Goal: Task Accomplishment & Management: Manage account settings

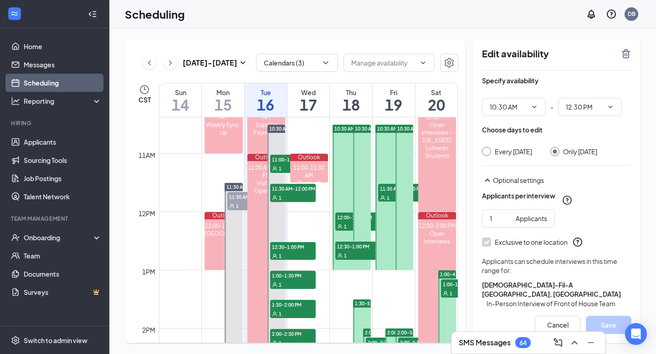
scroll to position [606, 0]
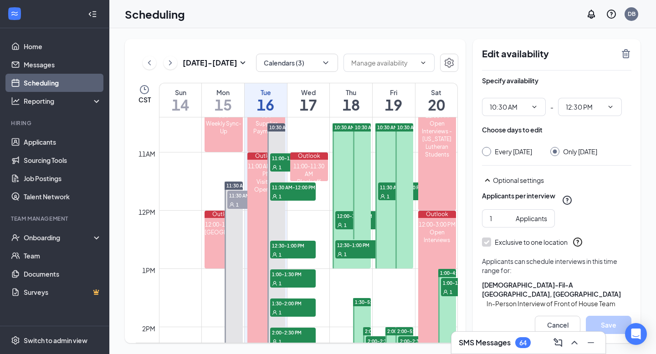
click at [344, 173] on div at bounding box center [351, 195] width 38 height 145
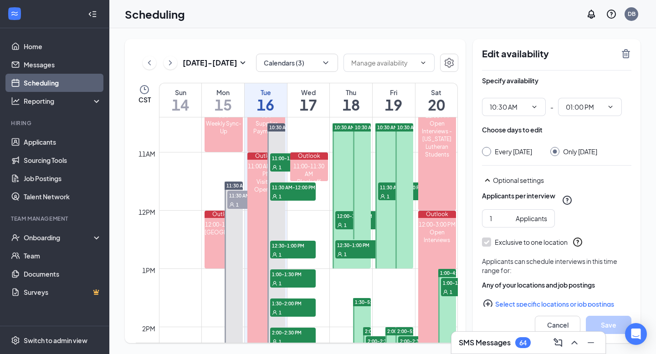
click at [621, 58] on icon "TrashOutline" at bounding box center [625, 53] width 11 height 11
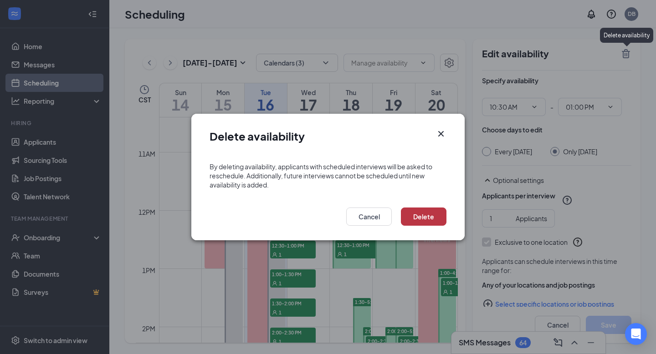
click at [437, 220] on button "Delete" at bounding box center [424, 217] width 46 height 18
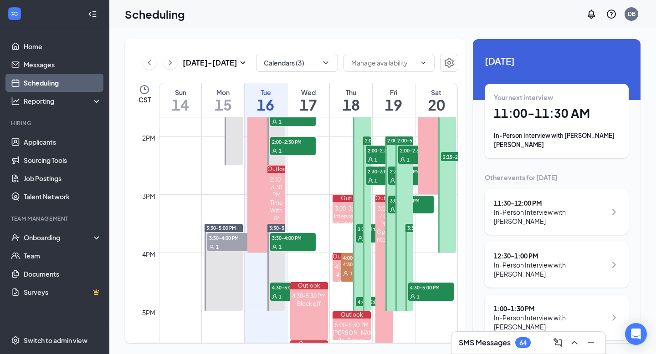
scroll to position [827, 0]
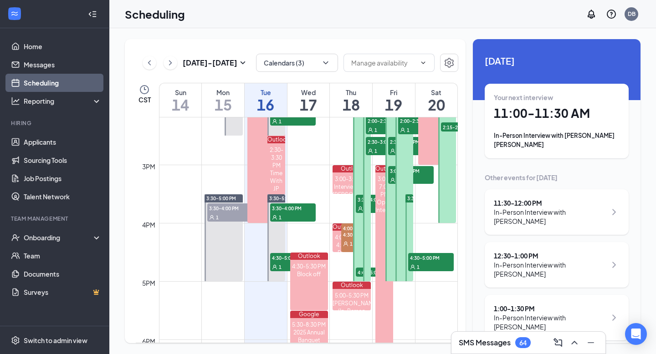
click at [358, 240] on div at bounding box center [362, 179] width 18 height 203
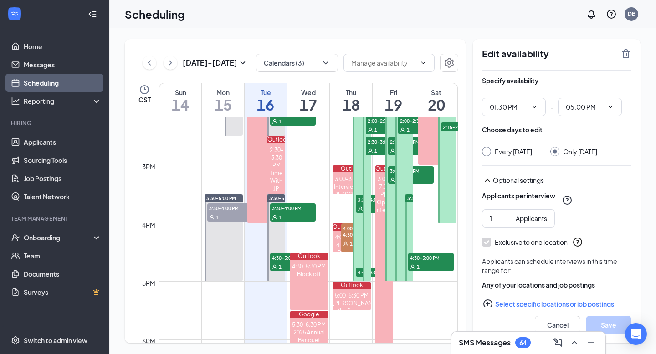
click at [630, 54] on icon "TrashOutline" at bounding box center [625, 53] width 11 height 11
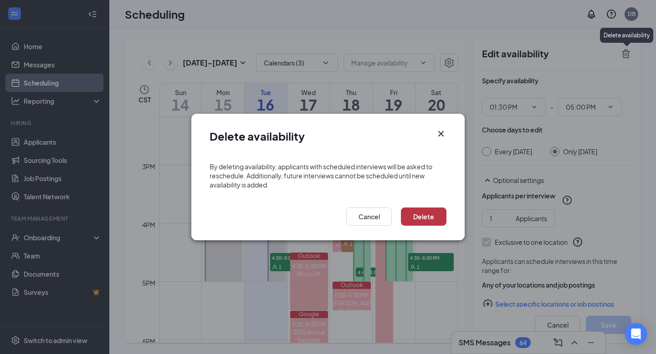
click at [417, 216] on button "Delete" at bounding box center [424, 217] width 46 height 18
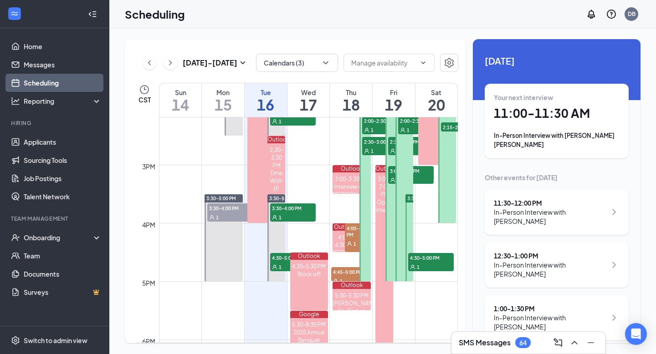
click at [363, 193] on div at bounding box center [364, 194] width 11 height 174
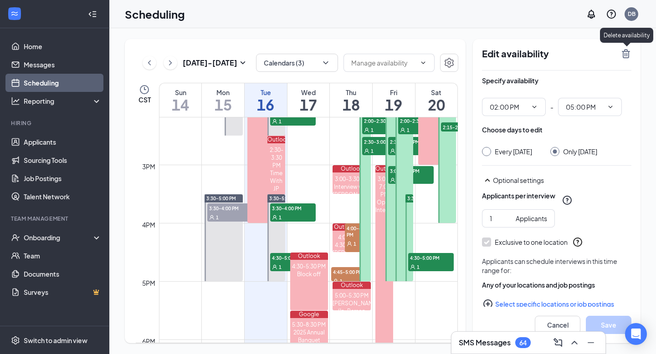
click at [630, 53] on icon "TrashOutline" at bounding box center [625, 53] width 11 height 11
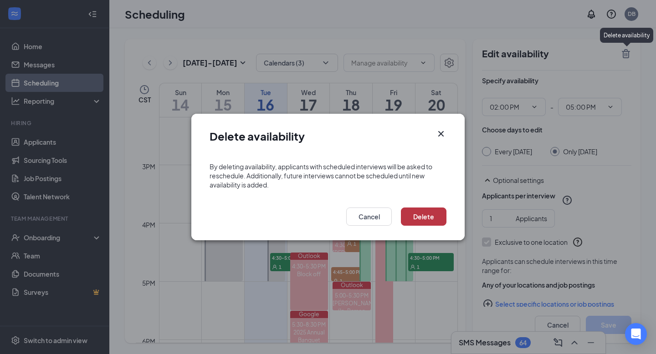
click at [410, 215] on button "Delete" at bounding box center [424, 217] width 46 height 18
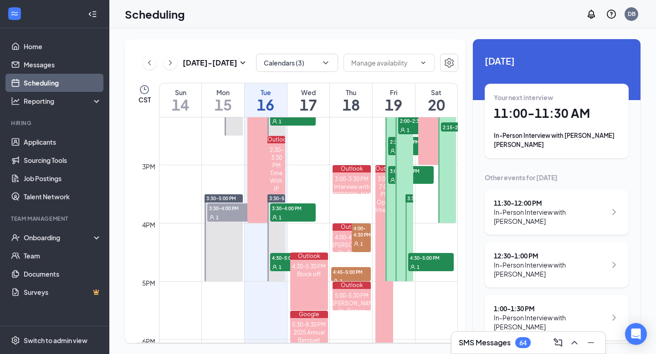
click at [389, 212] on div at bounding box center [394, 194] width 18 height 174
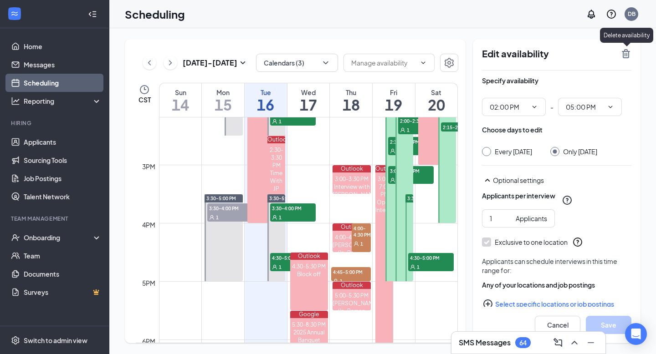
click at [621, 53] on icon "TrashOutline" at bounding box center [625, 53] width 11 height 11
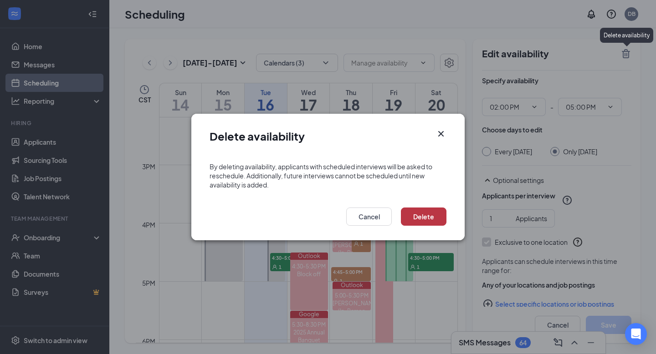
click at [406, 211] on button "Delete" at bounding box center [424, 217] width 46 height 18
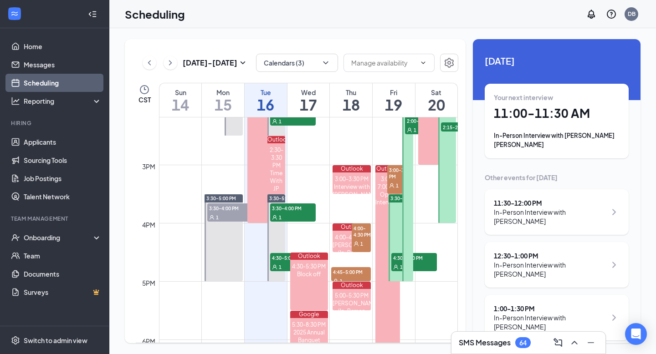
click at [406, 210] on div at bounding box center [407, 194] width 11 height 174
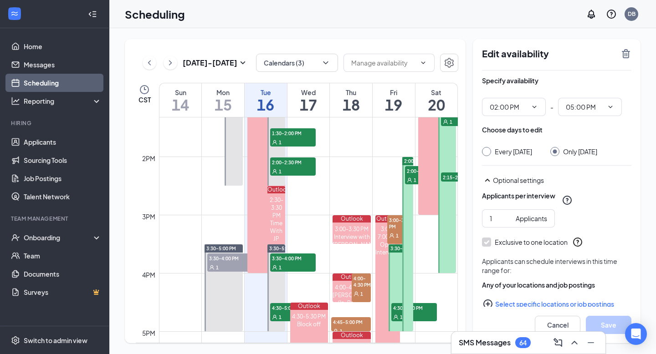
scroll to position [760, 0]
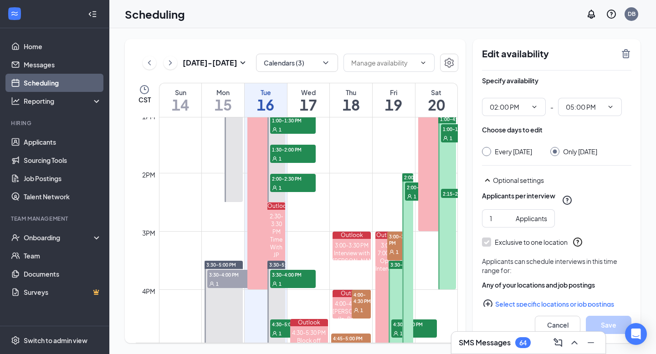
click at [412, 189] on span "2:00-2:30 PM" at bounding box center [428, 187] width 46 height 9
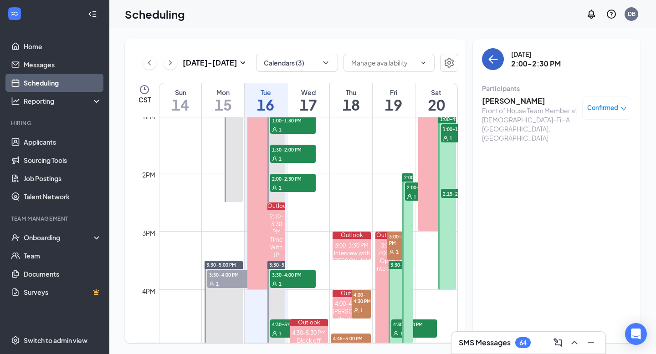
click at [497, 51] on button "back-button" at bounding box center [493, 59] width 22 height 22
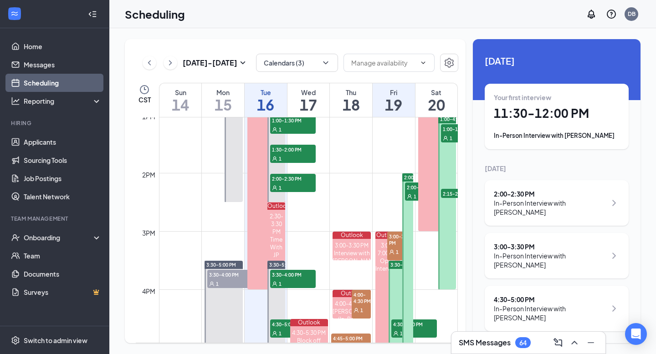
click at [406, 219] on div at bounding box center [407, 260] width 11 height 174
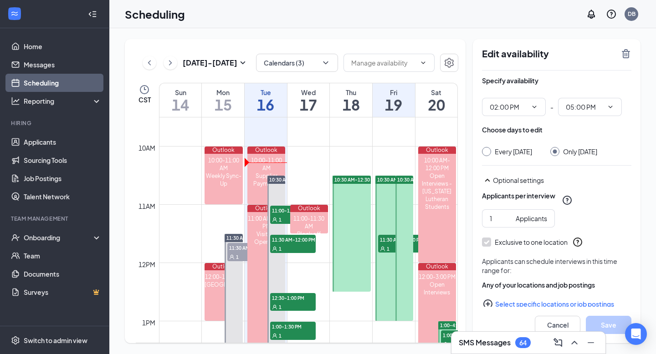
scroll to position [552, 0]
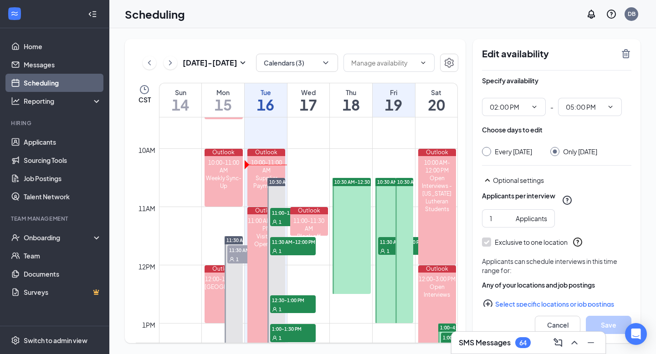
click at [348, 212] on div at bounding box center [351, 236] width 38 height 116
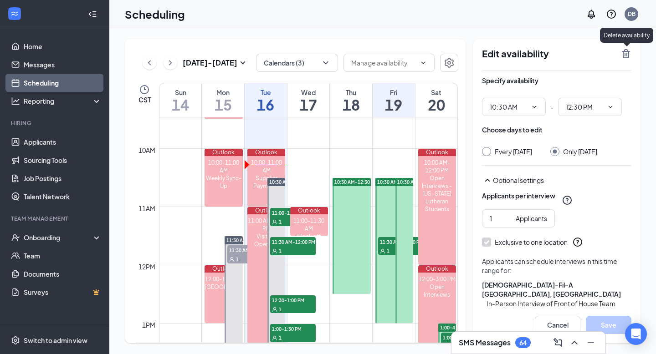
click at [625, 50] on icon "TrashOutline" at bounding box center [625, 53] width 8 height 9
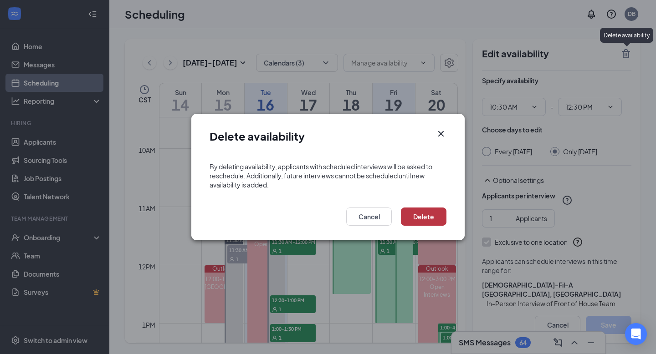
click at [430, 216] on button "Delete" at bounding box center [424, 217] width 46 height 18
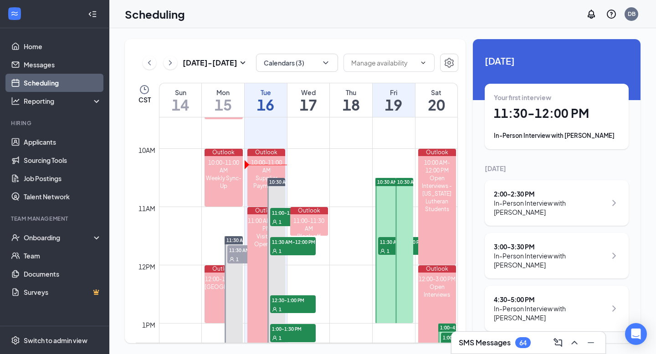
click at [395, 196] on div at bounding box center [404, 250] width 18 height 145
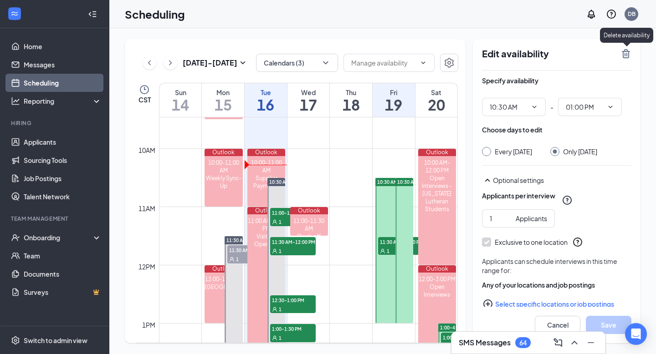
click at [635, 52] on div "Edit availability Specify availability 10:30 AM - 01:00 PM Choose days to edit …" at bounding box center [557, 191] width 168 height 304
click at [623, 54] on icon "TrashOutline" at bounding box center [625, 53] width 11 height 11
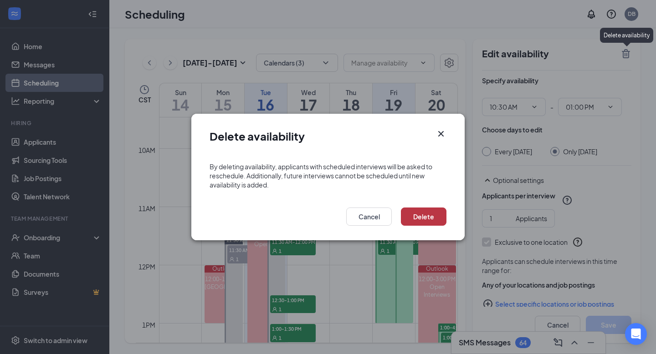
click at [417, 220] on button "Delete" at bounding box center [424, 217] width 46 height 18
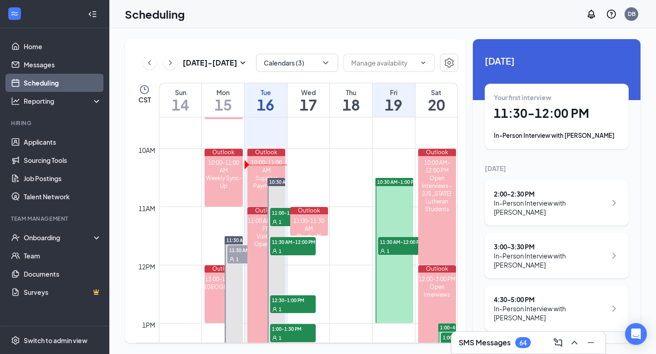
click at [388, 193] on div at bounding box center [394, 250] width 38 height 145
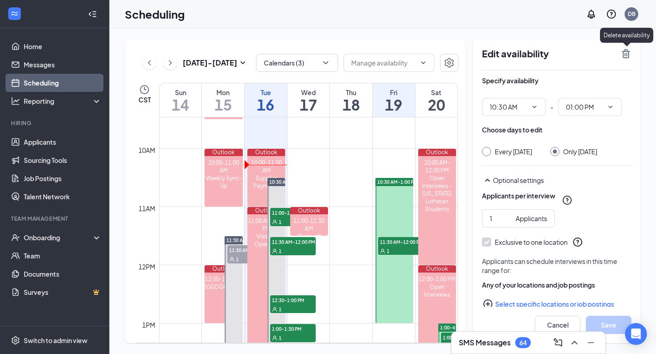
click at [621, 51] on icon "TrashOutline" at bounding box center [625, 53] width 8 height 9
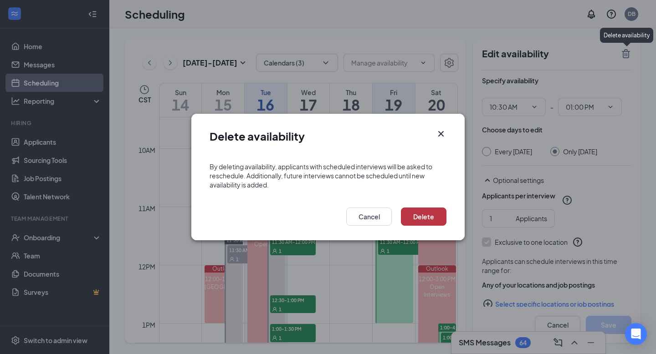
click at [421, 219] on button "Delete" at bounding box center [424, 217] width 46 height 18
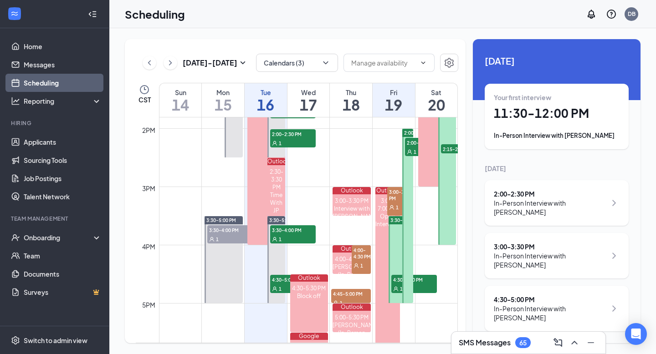
scroll to position [806, 0]
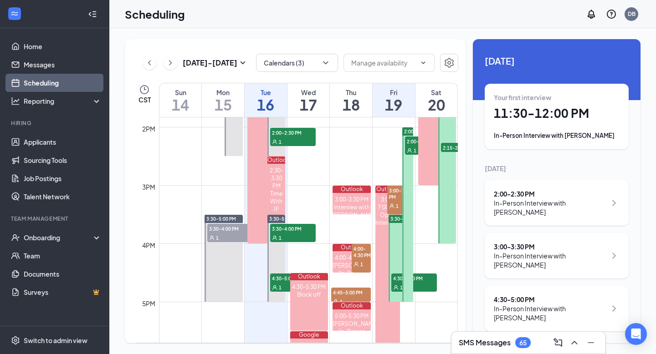
click at [360, 268] on span "1" at bounding box center [361, 264] width 3 height 6
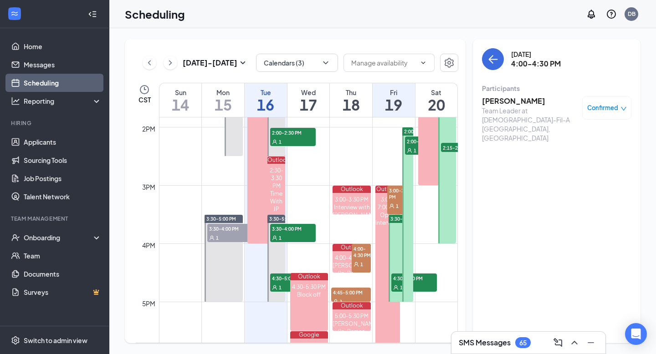
click at [351, 259] on span "4:00-4:30 PM" at bounding box center [360, 251] width 19 height 15
click at [356, 289] on span "4:45-5:00 PM" at bounding box center [350, 292] width 39 height 9
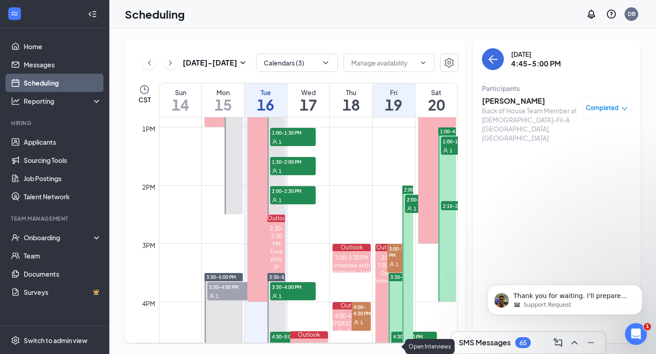
click at [378, 267] on div "3:00-7:00 PM" at bounding box center [387, 261] width 25 height 15
click at [527, 301] on span "Support Request" at bounding box center [547, 305] width 48 height 8
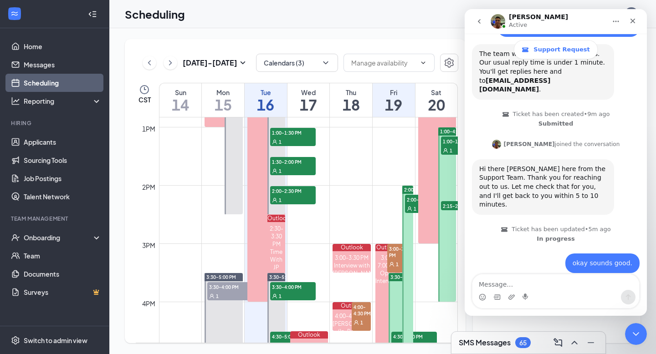
scroll to position [151, 0]
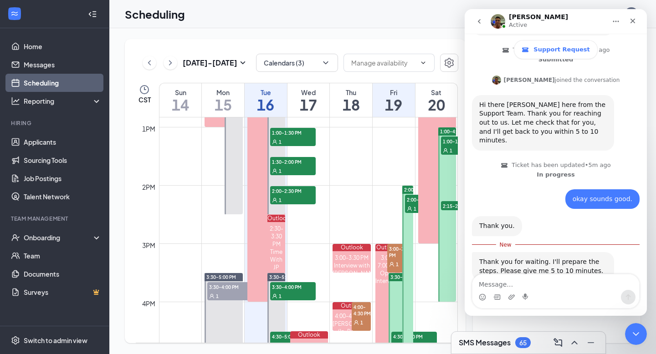
click at [481, 23] on icon "go back" at bounding box center [478, 21] width 7 height 7
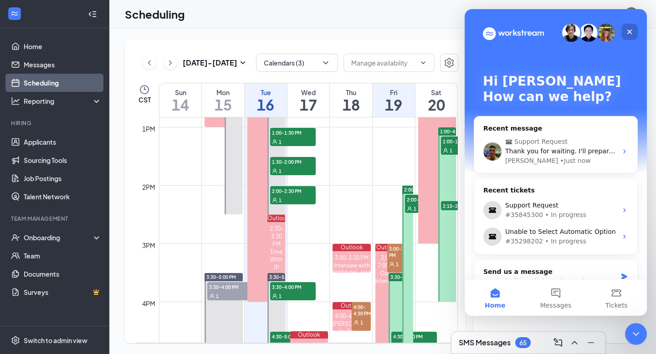
click at [627, 35] on icon "Close" at bounding box center [629, 31] width 7 height 7
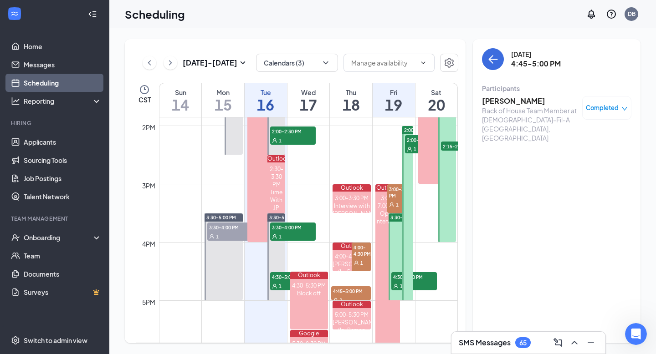
scroll to position [806, 0]
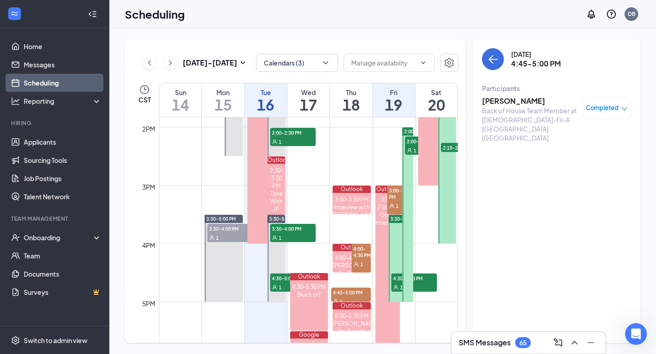
click at [408, 222] on div at bounding box center [407, 214] width 11 height 174
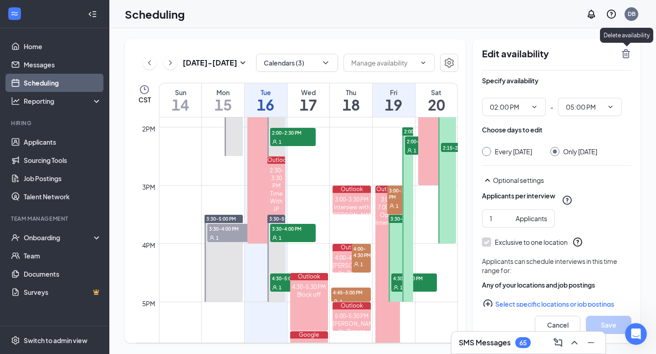
click at [622, 53] on icon "TrashOutline" at bounding box center [625, 53] width 11 height 11
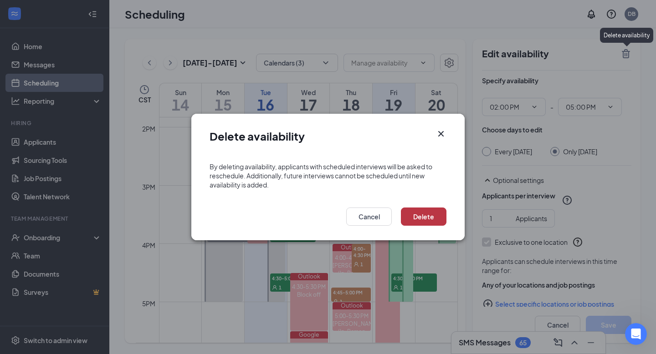
click at [425, 210] on button "Delete" at bounding box center [424, 217] width 46 height 18
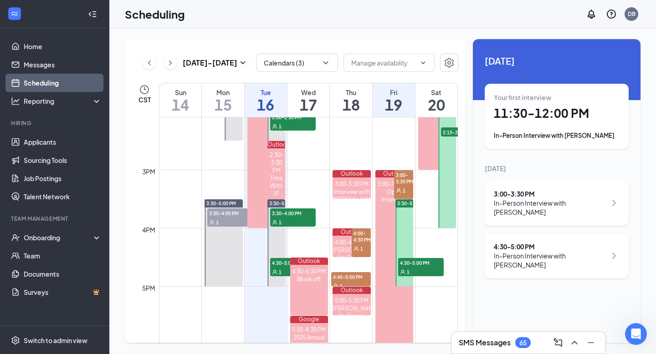
scroll to position [821, 0]
click at [573, 343] on icon "ChevronUp" at bounding box center [574, 343] width 6 height 4
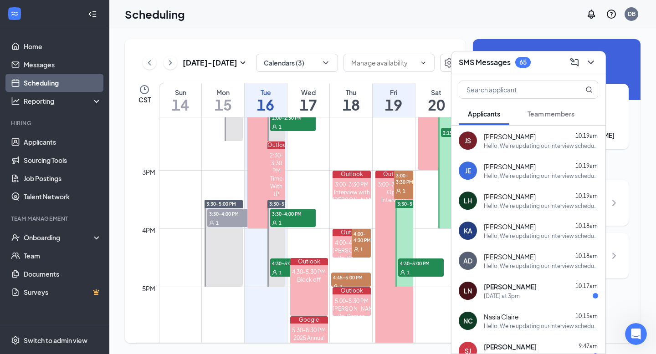
click at [552, 167] on div "Jenevee Escobedo 10:19am" at bounding box center [540, 166] width 114 height 9
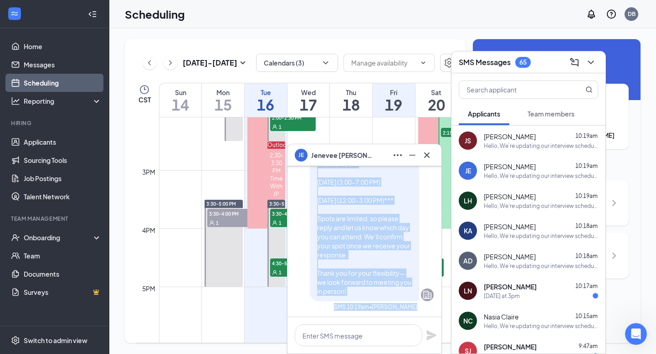
scroll to position [0, 0]
drag, startPoint x: 316, startPoint y: 269, endPoint x: 361, endPoint y: 292, distance: 50.1
click at [361, 292] on div "Hello, We’re updating our interview schedule. All previously scheduled intervie…" at bounding box center [364, 194] width 109 height 211
copy span "Hello, We’re updating our interview schedule. All previously scheduled intervie…"
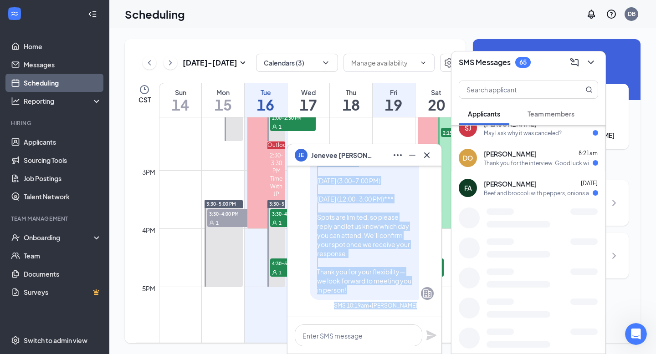
scroll to position [361, 0]
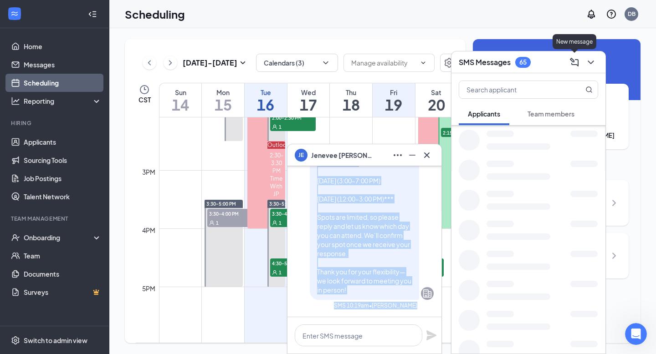
click at [576, 61] on icon "ComposeMessage" at bounding box center [574, 62] width 11 height 11
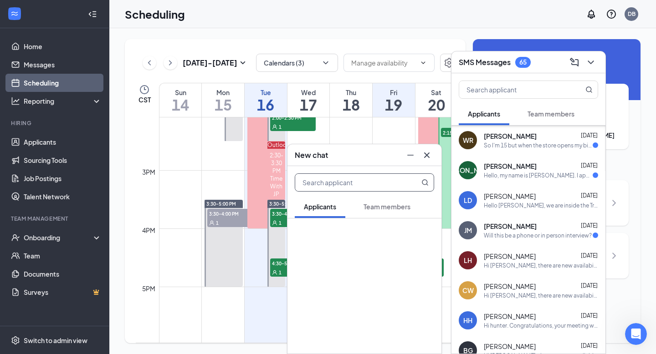
click at [391, 185] on input "text" at bounding box center [349, 182] width 108 height 17
click at [387, 206] on span "Team members" at bounding box center [386, 207] width 47 height 8
click at [343, 210] on button "Applicants" at bounding box center [320, 206] width 51 height 23
click at [425, 150] on icon "Cross" at bounding box center [426, 155] width 11 height 11
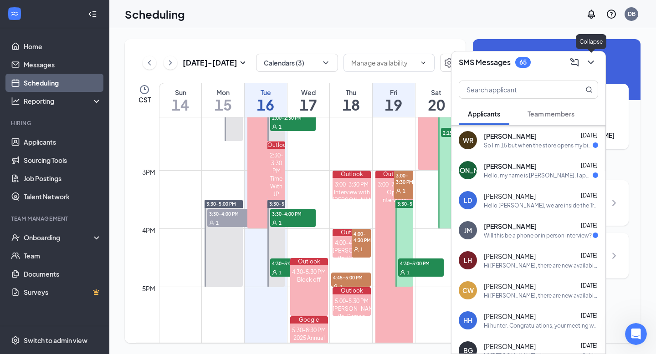
click at [588, 59] on icon "ChevronDown" at bounding box center [590, 62] width 11 height 11
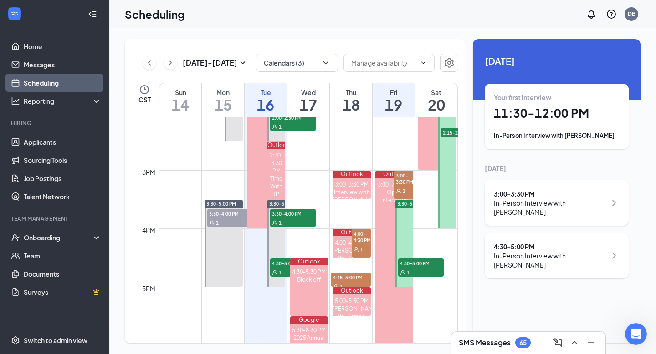
scroll to position [0, 0]
click at [588, 59] on body "Home Messages Scheduling Reporting Hiring Applicants Sourcing Tools Job Posting…" at bounding box center [328, 177] width 656 height 354
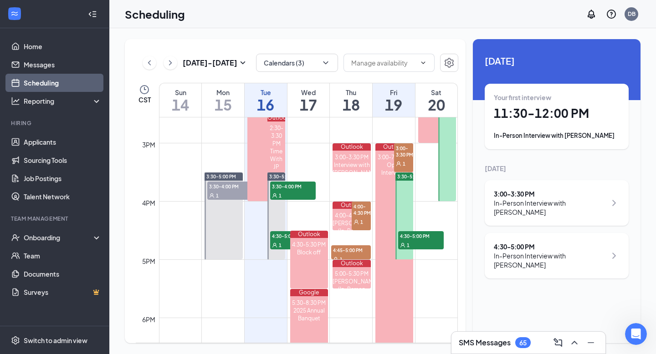
click at [407, 201] on div at bounding box center [404, 216] width 18 height 87
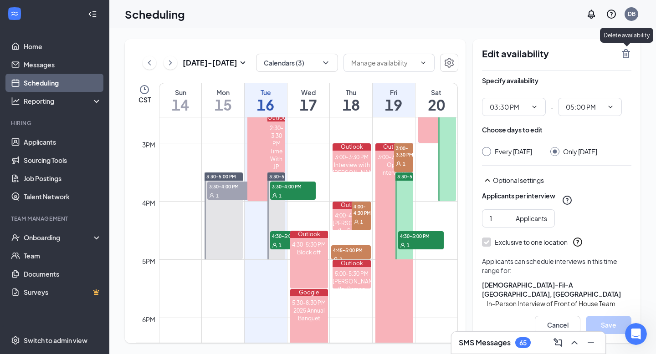
click at [625, 52] on icon "TrashOutline" at bounding box center [625, 53] width 11 height 11
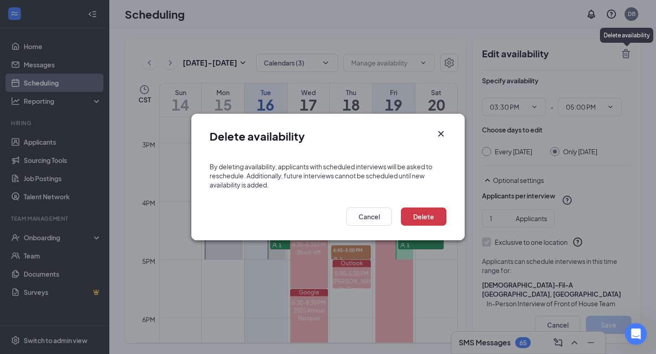
click at [430, 205] on div "Delete Cancel" at bounding box center [327, 219] width 273 height 42
click at [430, 215] on button "Delete" at bounding box center [424, 217] width 46 height 18
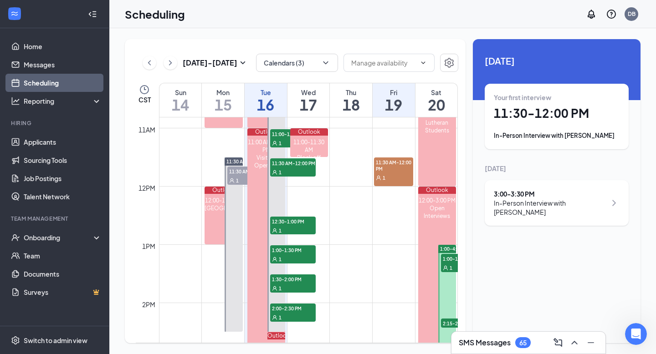
scroll to position [631, 0]
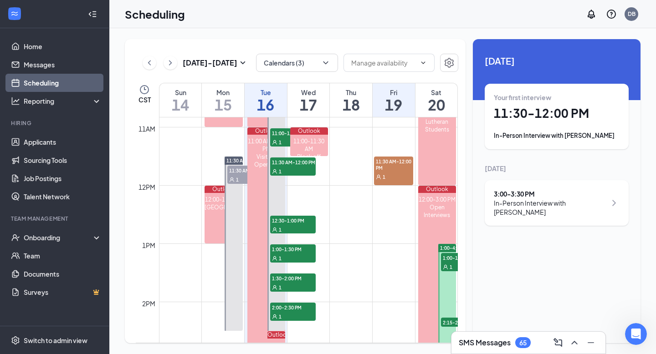
click at [447, 283] on div at bounding box center [447, 331] width 18 height 174
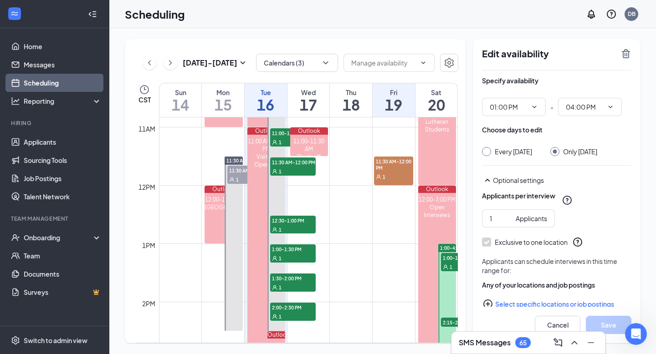
click at [627, 57] on icon "TrashOutline" at bounding box center [625, 53] width 11 height 11
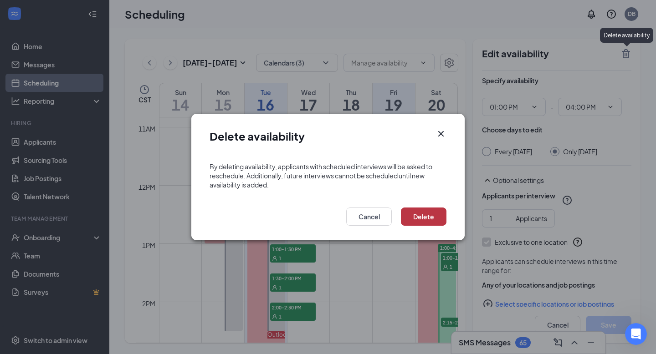
click at [425, 222] on button "Delete" at bounding box center [424, 217] width 46 height 18
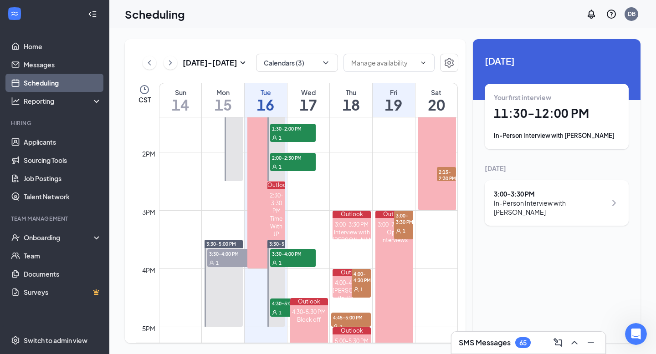
scroll to position [783, 0]
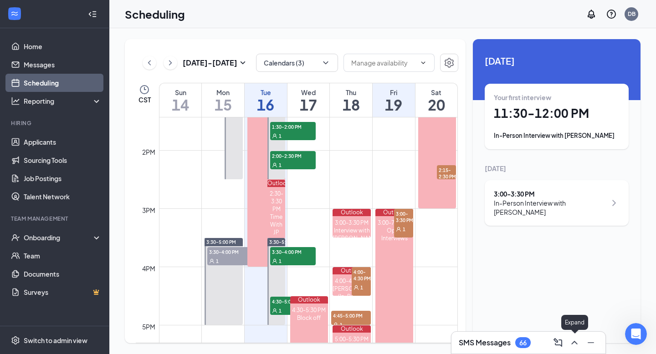
click at [571, 347] on icon "ChevronUp" at bounding box center [574, 342] width 11 height 11
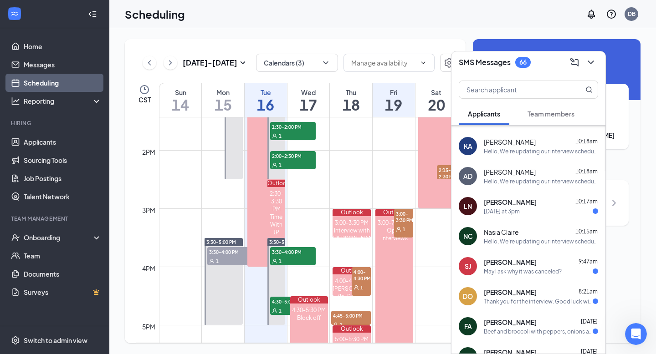
scroll to position [77, 0]
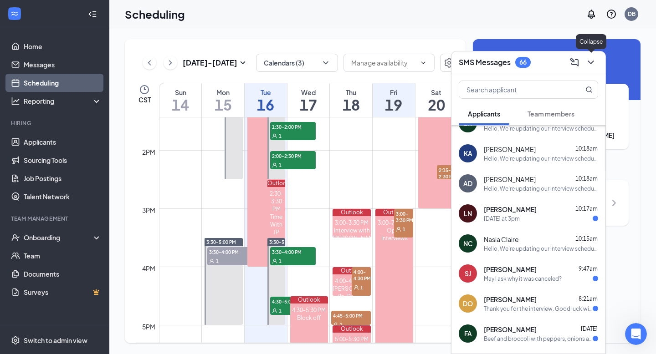
click at [595, 59] on icon "ChevronDown" at bounding box center [590, 62] width 11 height 11
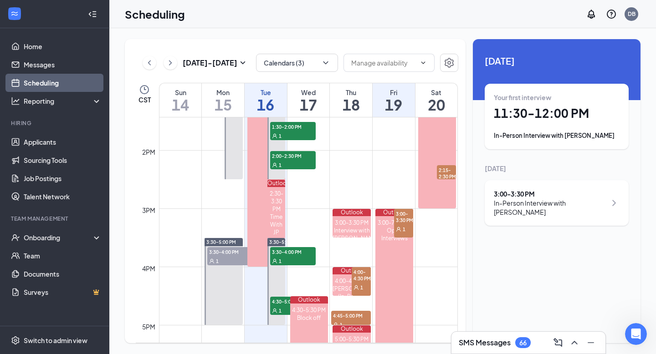
scroll to position [0, 0]
click at [628, 334] on icon "Open Intercom Messenger" at bounding box center [634, 332] width 15 height 15
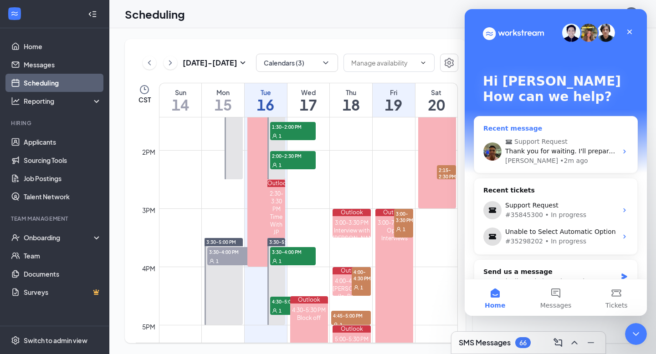
click at [551, 152] on span "Thank you for waiting. I'll prepare the steps. Please give me 5 to 10 minutes." at bounding box center [628, 150] width 246 height 7
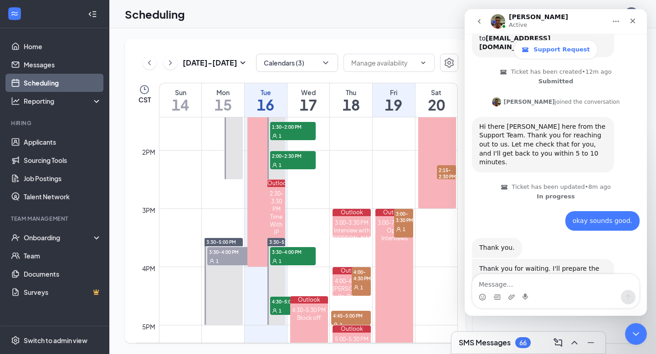
scroll to position [136, 0]
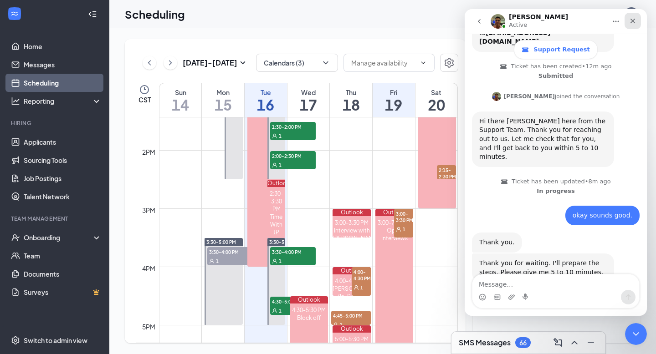
click at [635, 24] on icon "Close" at bounding box center [632, 20] width 7 height 7
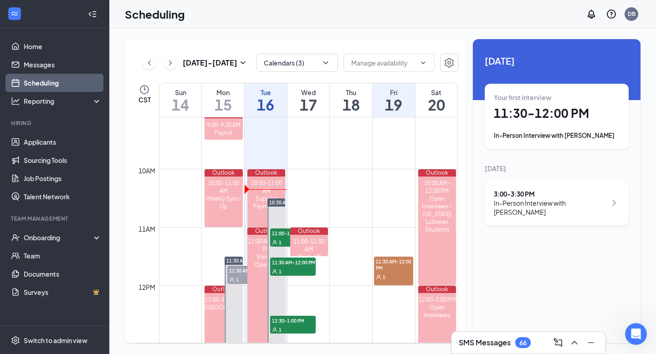
scroll to position [553, 0]
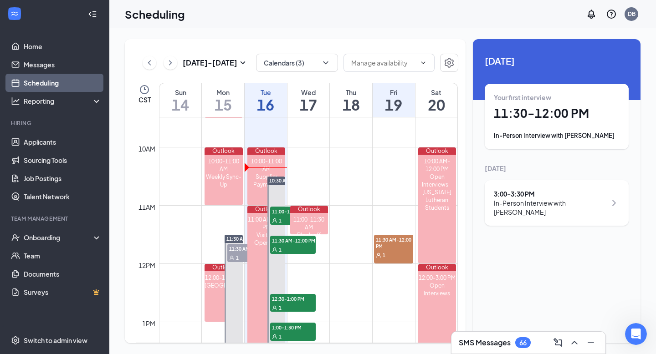
click at [172, 63] on icon "ChevronRight" at bounding box center [170, 62] width 9 height 11
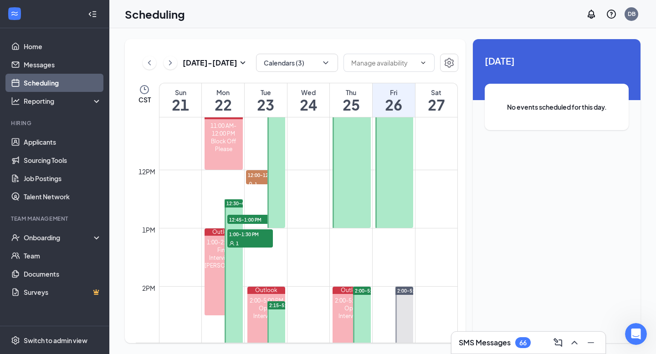
scroll to position [583, 0]
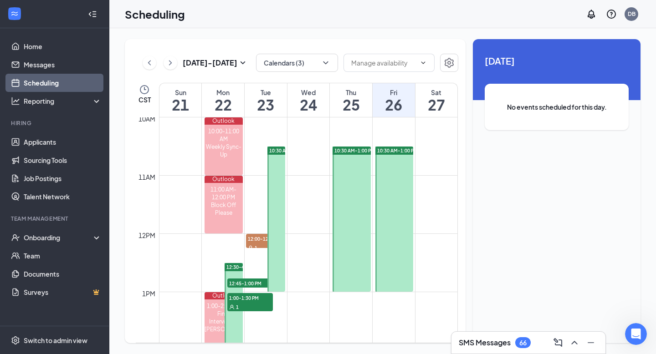
click at [388, 212] on div at bounding box center [394, 219] width 38 height 145
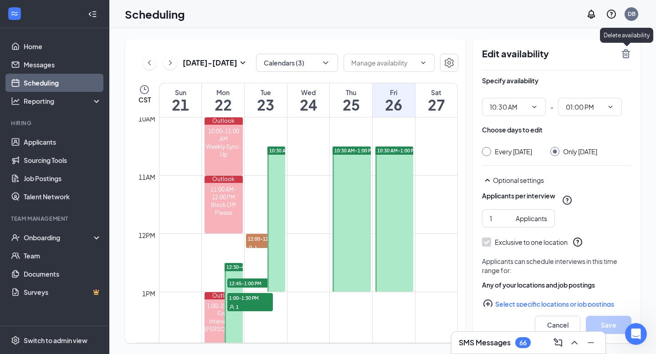
click at [627, 48] on div "Edit availability Specify availability 10:30 AM - 01:00 PM Choose days to edit …" at bounding box center [557, 191] width 168 height 304
click at [627, 52] on icon "TrashOutline" at bounding box center [625, 53] width 11 height 11
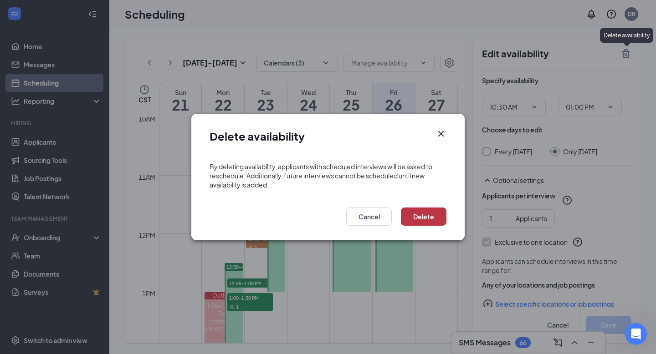
click at [444, 223] on button "Delete" at bounding box center [424, 217] width 46 height 18
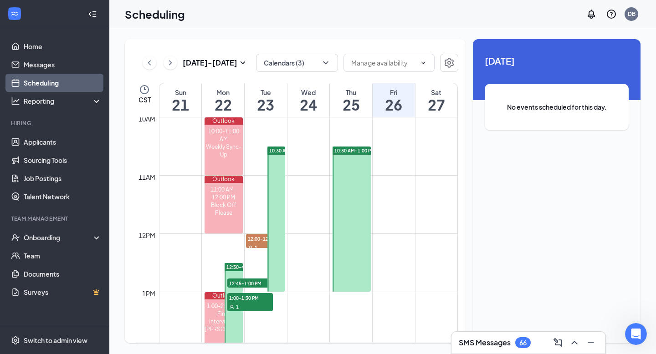
click at [358, 205] on div at bounding box center [351, 219] width 38 height 145
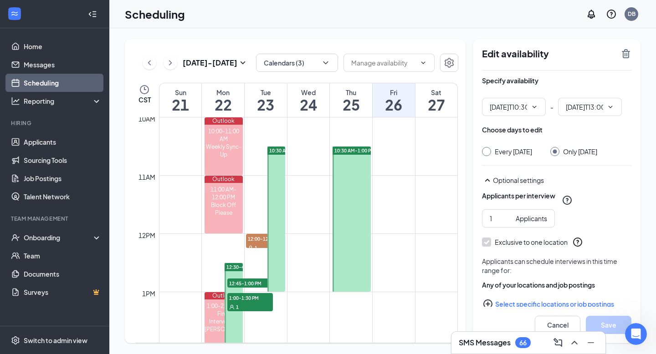
type input "10:30 AM"
type input "01:00 PM"
click at [626, 59] on div "Edit availability" at bounding box center [556, 59] width 149 height 22
click at [630, 51] on icon "TrashOutline" at bounding box center [625, 53] width 11 height 11
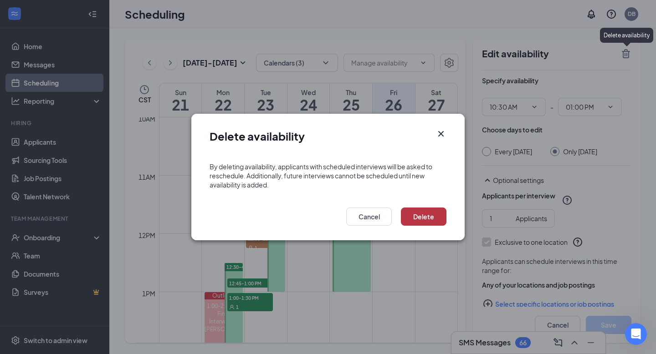
click at [426, 212] on button "Delete" at bounding box center [424, 217] width 46 height 18
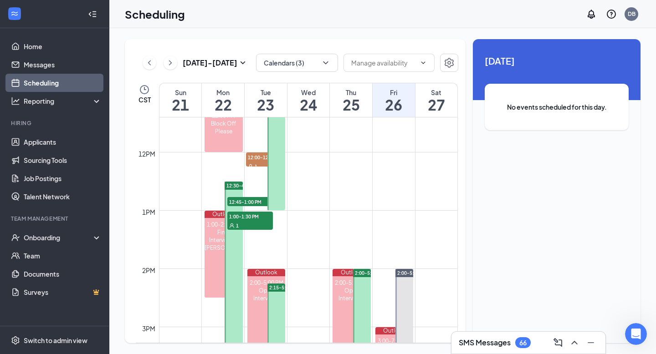
scroll to position [664, 0]
click at [254, 199] on span "12:45-1:00 PM" at bounding box center [250, 202] width 46 height 9
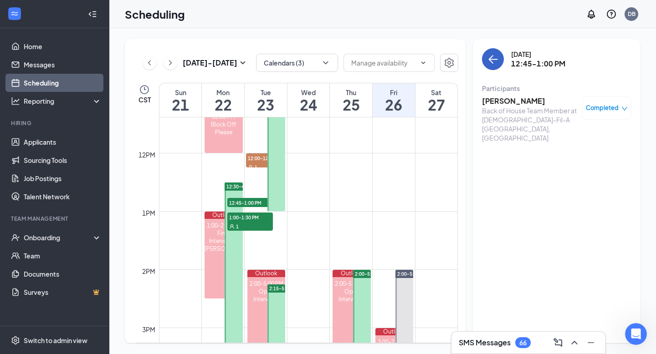
click at [494, 61] on icon "ArrowLeft" at bounding box center [492, 59] width 11 height 11
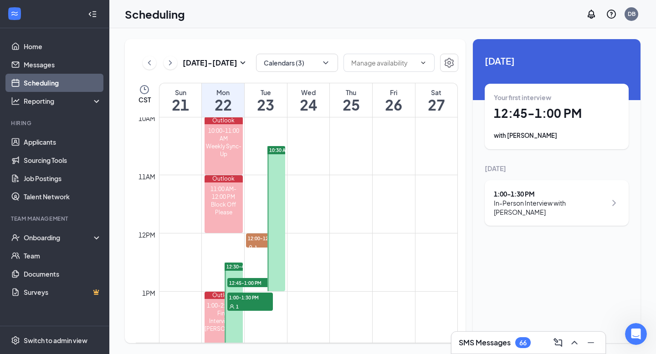
scroll to position [578, 0]
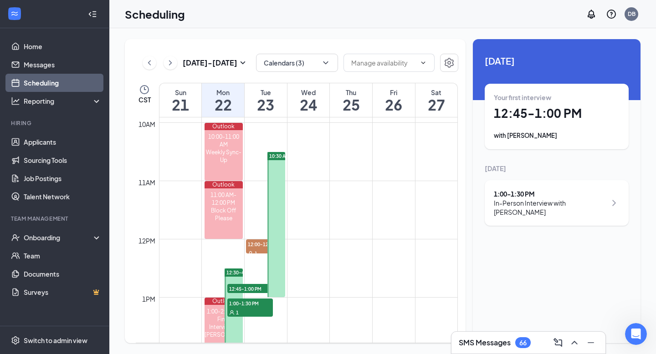
click at [270, 224] on div at bounding box center [276, 224] width 18 height 145
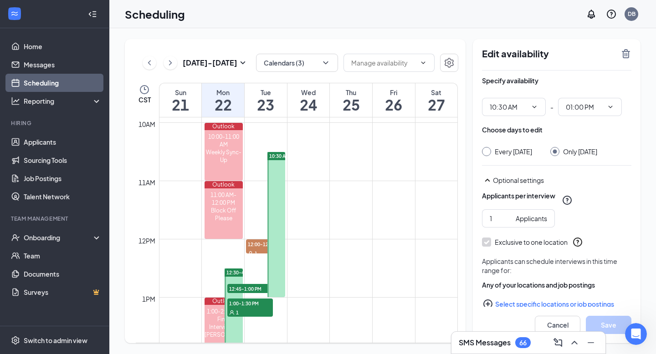
click at [283, 210] on div at bounding box center [276, 224] width 18 height 145
click at [266, 249] on div "10:30 AM-1:00 PM" at bounding box center [275, 225] width 20 height 146
click at [256, 242] on span "12:00-12:15 PM" at bounding box center [265, 243] width 39 height 9
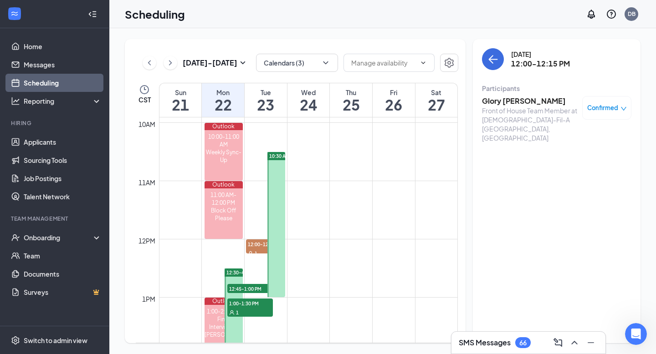
click at [525, 115] on div "Front of House Team Member at Chick-Fil-A Seguin, TX" at bounding box center [530, 124] width 96 height 36
click at [511, 105] on h3 "Glory Trejo" at bounding box center [530, 101] width 96 height 10
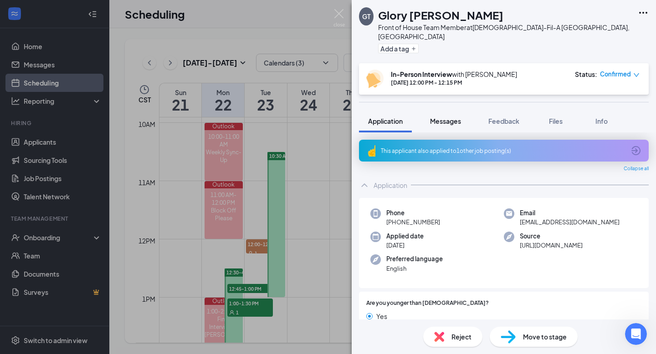
click at [451, 117] on div "Messages" at bounding box center [445, 121] width 31 height 9
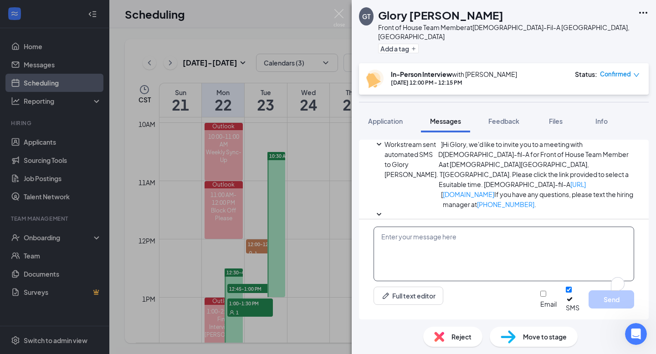
click at [434, 250] on textarea "To enrich screen reader interactions, please activate Accessibility in Grammarl…" at bounding box center [503, 254] width 260 height 55
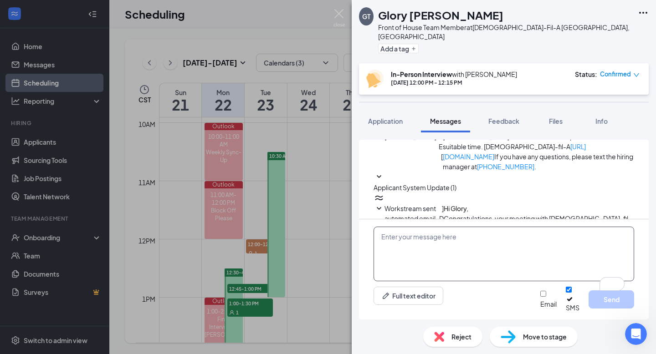
paste textarea "Hello, We’re updating our interview schedule. All previously scheduled intervie…"
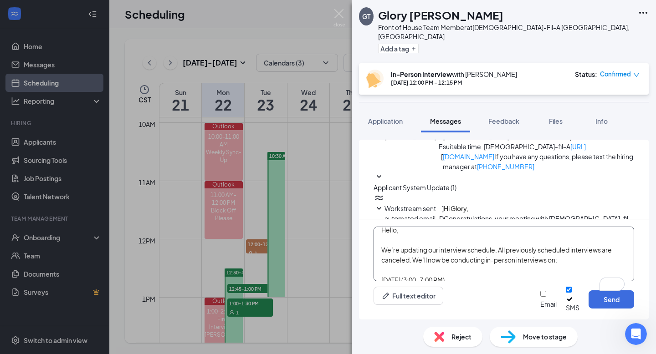
scroll to position [0, 0]
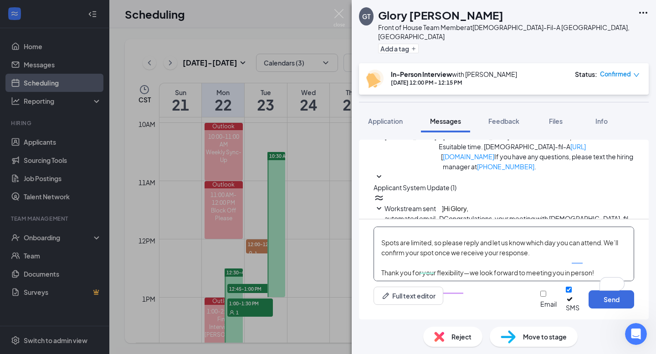
type textarea "Hello, We’re updating our interview schedule. All previously scheduled intervie…"
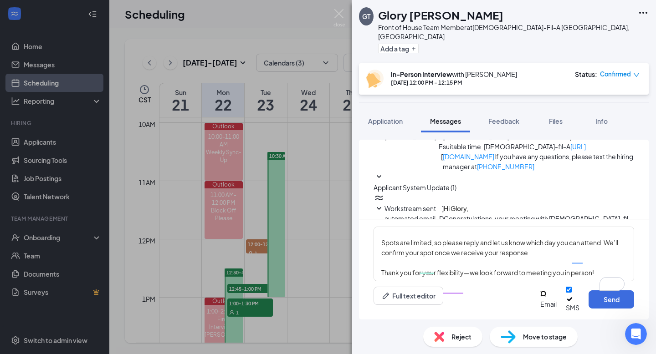
click at [540, 297] on input "Email" at bounding box center [543, 294] width 6 height 6
click at [540, 293] on input "Email" at bounding box center [543, 290] width 6 height 6
checkbox input "false"
click at [610, 304] on button "Send" at bounding box center [611, 299] width 46 height 18
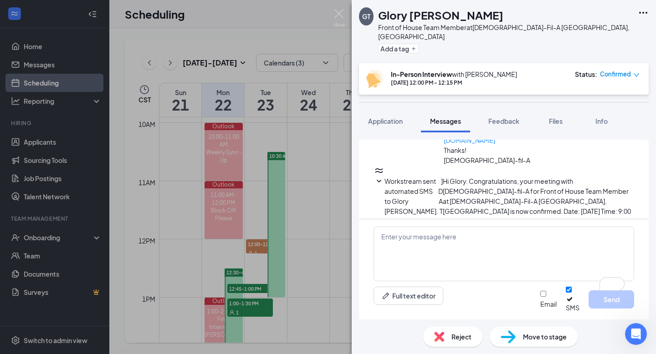
click at [294, 257] on div "GT Glory Trejo Front of House Team Member at Chick-Fil-A Seguin, TX Add a tag I…" at bounding box center [328, 177] width 656 height 354
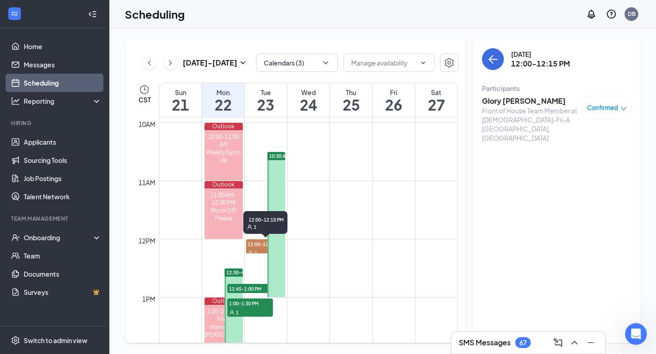
click at [269, 210] on div at bounding box center [276, 224] width 18 height 145
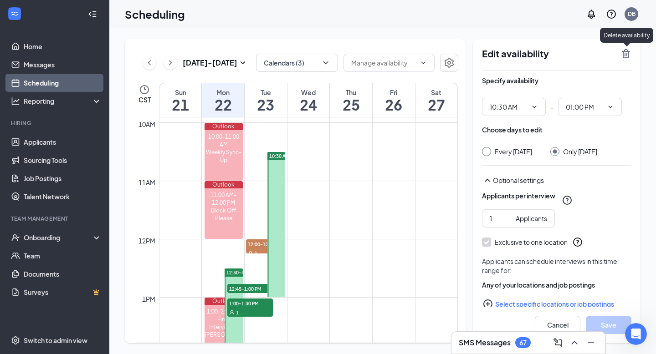
click at [621, 55] on icon "TrashOutline" at bounding box center [625, 53] width 11 height 11
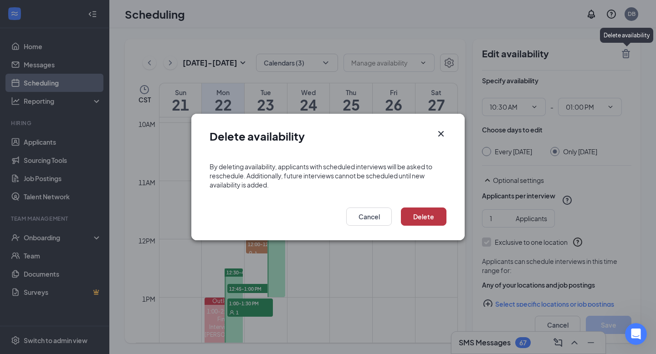
click at [428, 212] on button "Delete" at bounding box center [424, 217] width 46 height 18
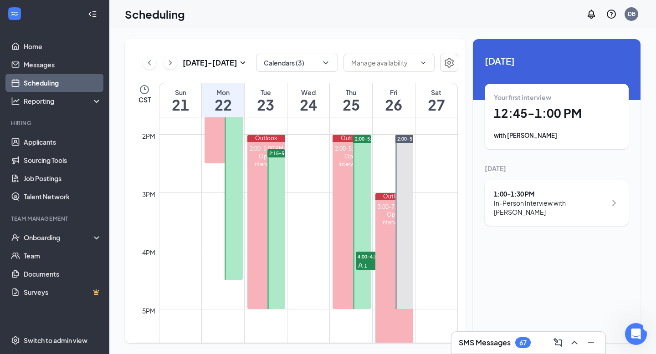
click at [278, 230] on div at bounding box center [276, 229] width 18 height 160
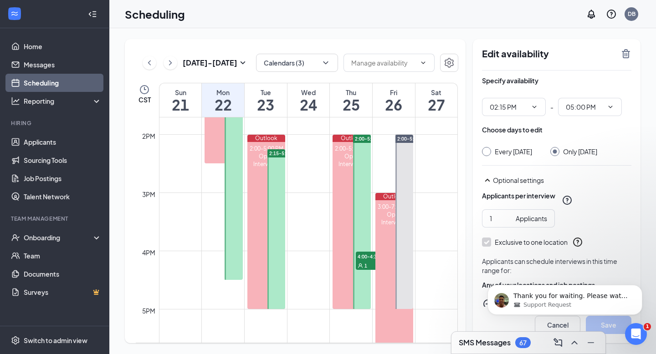
click at [279, 186] on div at bounding box center [276, 229] width 18 height 160
click at [629, 56] on icon "TrashOutline" at bounding box center [625, 53] width 11 height 11
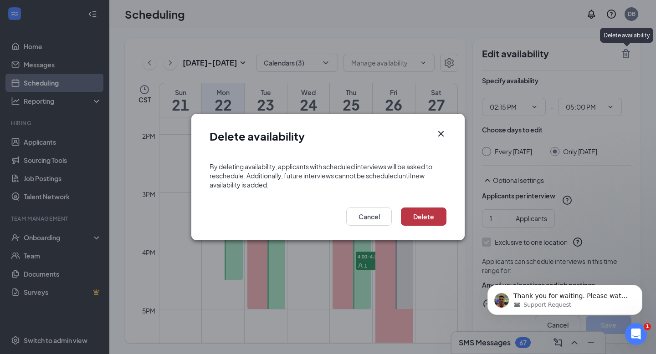
click at [433, 216] on button "Delete" at bounding box center [424, 217] width 46 height 18
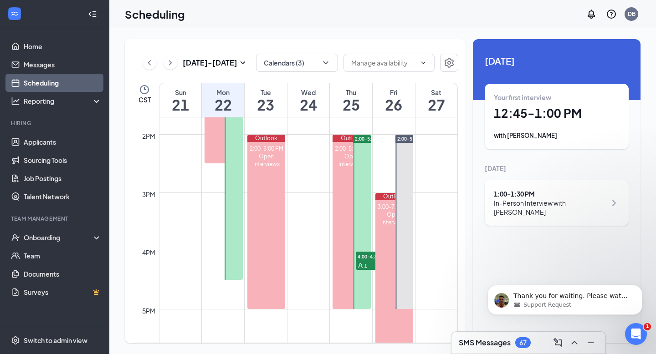
click at [366, 263] on span "1" at bounding box center [365, 266] width 3 height 6
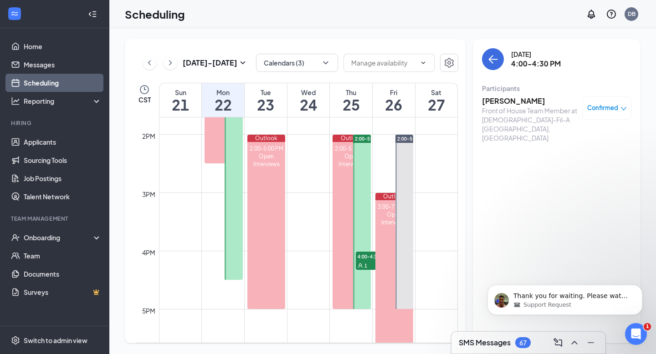
click at [529, 119] on div "Front of House Team Member at Chick-Fil-A Seguin, TX" at bounding box center [530, 124] width 96 height 36
click at [516, 107] on div "Front of House Team Member at Chick-Fil-A Seguin, TX" at bounding box center [530, 124] width 96 height 36
click at [503, 103] on h3 "Aidon Garcia" at bounding box center [530, 101] width 96 height 10
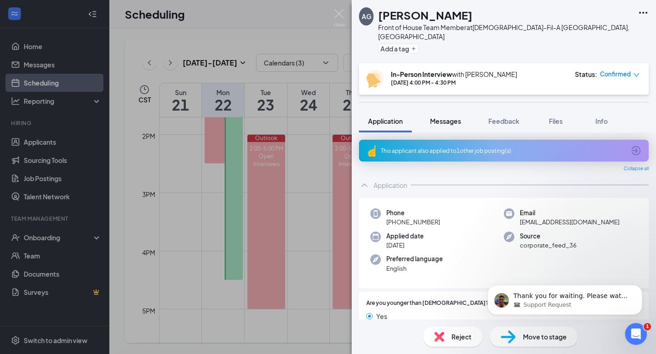
click at [453, 117] on button "Messages" at bounding box center [445, 121] width 49 height 23
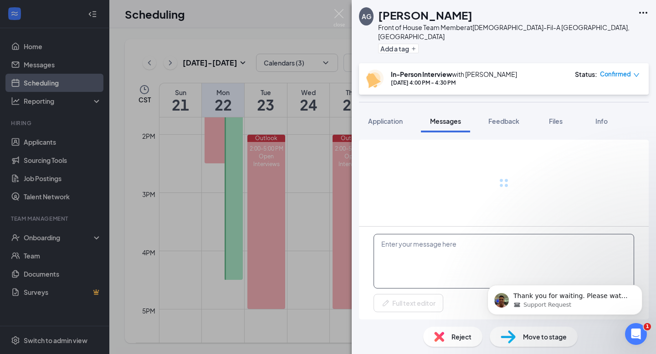
click at [418, 245] on textarea at bounding box center [503, 261] width 260 height 55
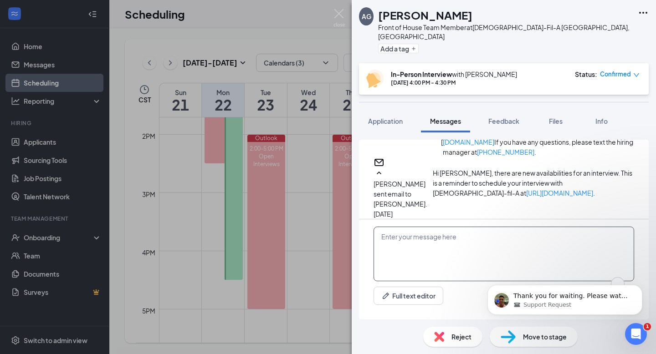
scroll to position [400, 0]
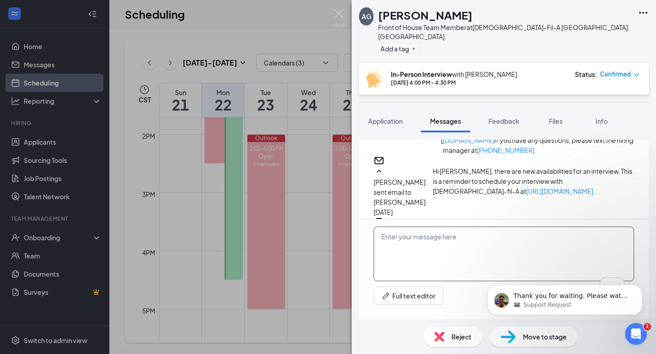
paste textarea "Hello, We’re updating our interview schedule. All previously scheduled intervie…"
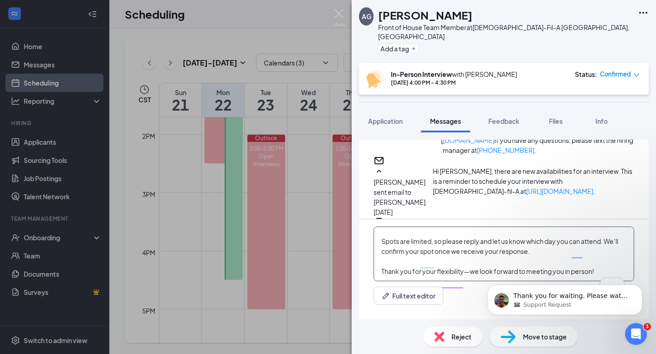
scroll to position [86, 0]
type textarea "Hello, We’re updating our interview schedule. All previously scheduled intervie…"
click at [479, 326] on body "Thank you for waiting. Please watch this video for the steps. You can also read…" at bounding box center [564, 298] width 175 height 56
click at [634, 288] on button "Dismiss notification" at bounding box center [639, 288] width 12 height 12
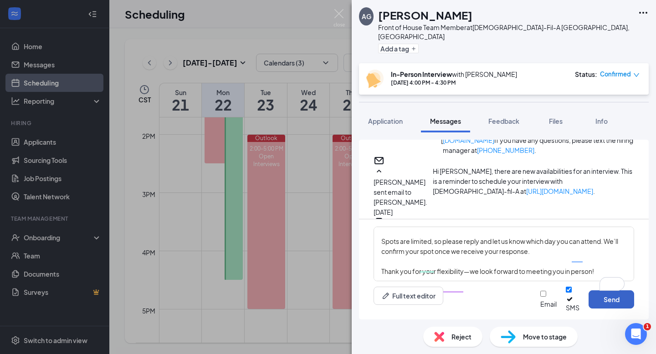
click at [610, 303] on button "Send" at bounding box center [611, 299] width 46 height 18
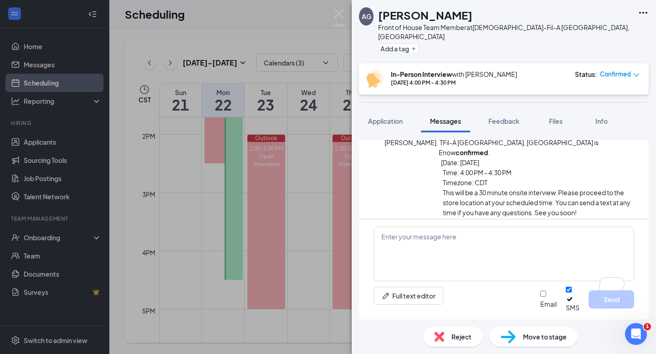
scroll to position [608, 0]
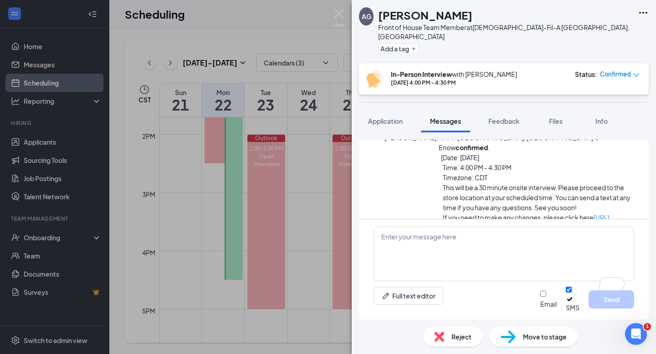
click at [321, 264] on div "AG Aidon Garcia Front of House Team Member at Chick-Fil-A Seguin, TX Add a tag …" at bounding box center [328, 177] width 656 height 354
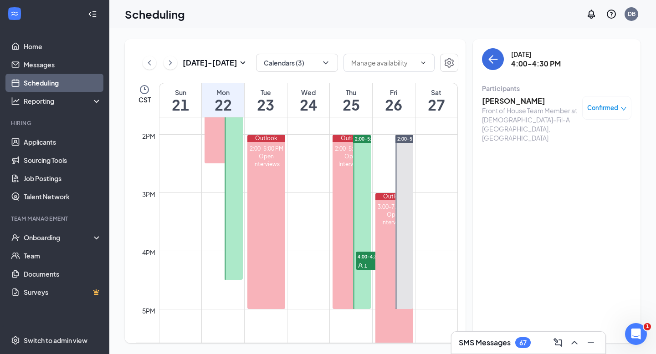
click at [367, 188] on div at bounding box center [362, 222] width 18 height 174
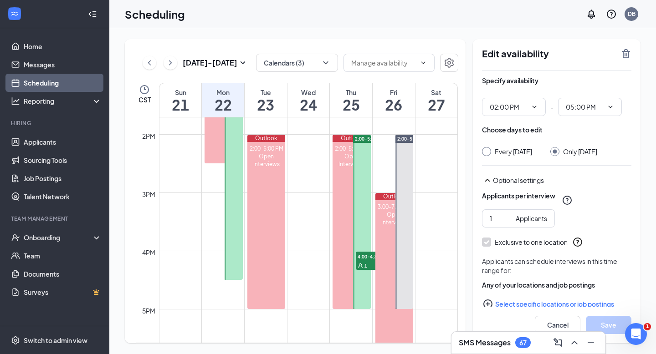
click at [623, 48] on div "Edit availability Specify availability 02:00 PM - 05:00 PM Choose days to edit …" at bounding box center [557, 191] width 168 height 304
click at [629, 54] on icon "TrashOutline" at bounding box center [625, 53] width 11 height 11
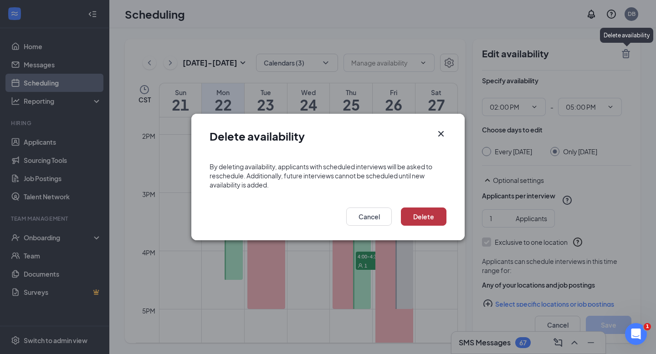
click at [432, 215] on button "Delete" at bounding box center [424, 217] width 46 height 18
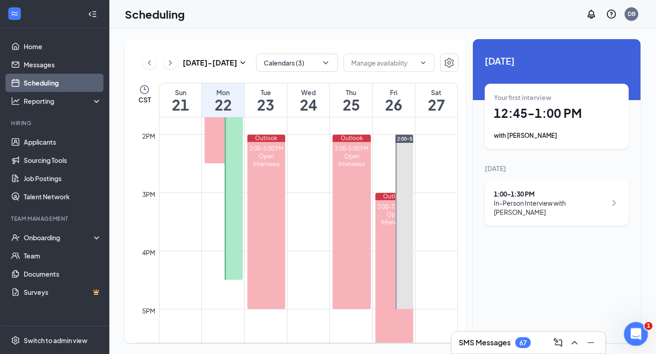
click at [640, 330] on icon "Open Intercom Messenger" at bounding box center [634, 332] width 15 height 15
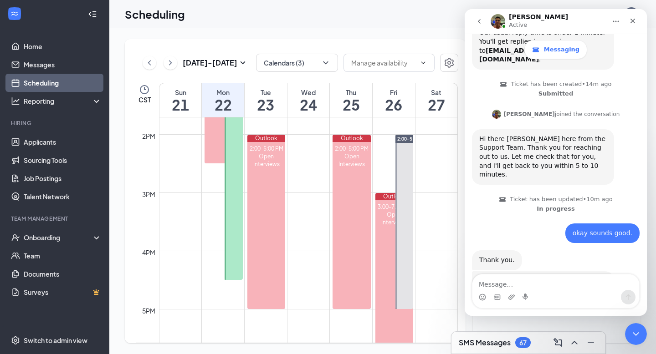
scroll to position [189, 0]
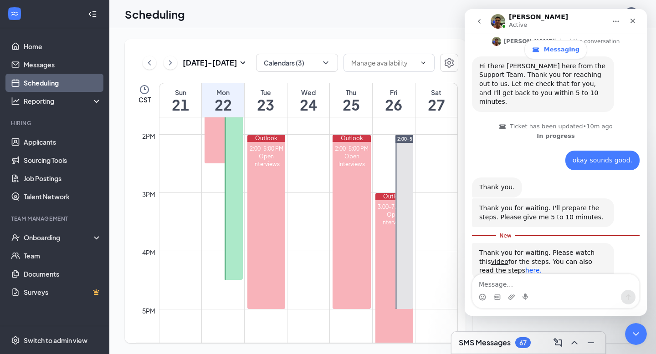
click at [525, 267] on link "here." at bounding box center [533, 270] width 16 height 7
click at [493, 258] on link "video" at bounding box center [499, 261] width 17 height 7
click at [57, 147] on link "Applicants" at bounding box center [63, 142] width 78 height 18
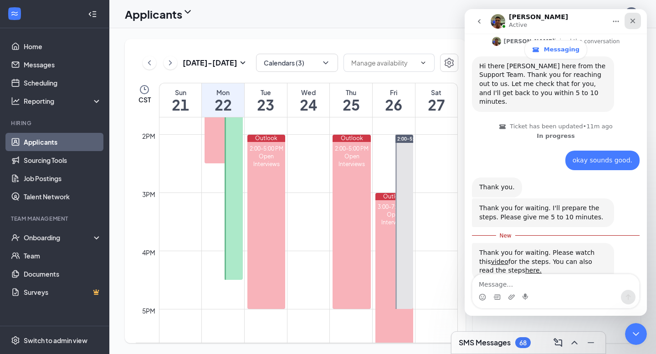
click at [632, 15] on div "Close" at bounding box center [632, 21] width 16 height 16
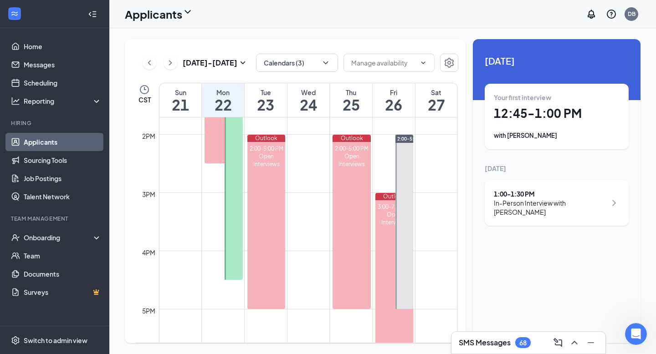
click at [76, 140] on link "Applicants" at bounding box center [63, 142] width 78 height 18
click at [54, 140] on link "Applicants" at bounding box center [63, 142] width 78 height 18
click at [40, 145] on link "Applicants" at bounding box center [63, 142] width 78 height 18
click at [30, 138] on link "Applicants" at bounding box center [63, 142] width 78 height 18
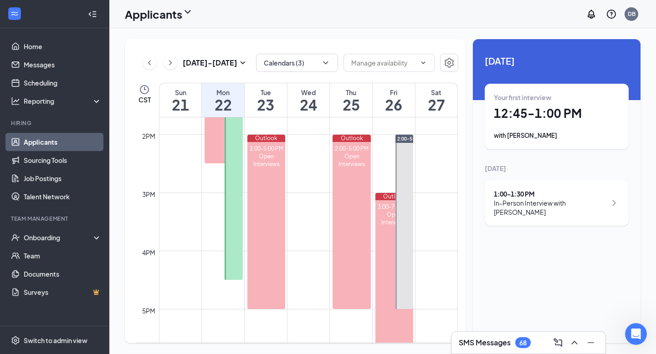
click at [70, 145] on link "Applicants" at bounding box center [63, 142] width 78 height 18
click at [60, 70] on link "Messages" at bounding box center [63, 65] width 78 height 18
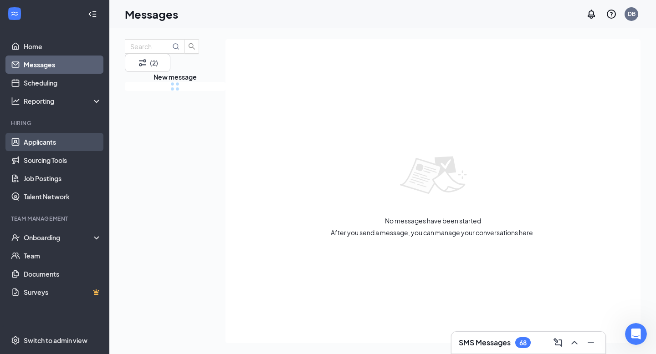
click at [83, 140] on link "Applicants" at bounding box center [63, 142] width 78 height 18
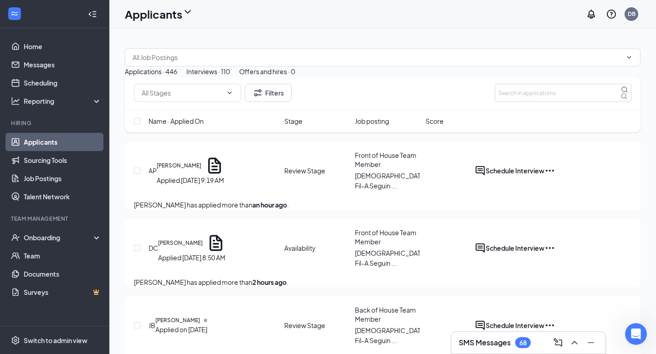
click at [230, 76] on div "Interviews · 110" at bounding box center [208, 71] width 44 height 10
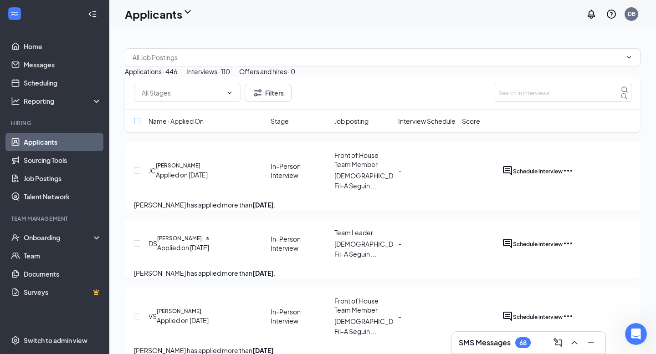
click at [137, 124] on input "checkbox" at bounding box center [137, 121] width 6 height 6
checkbox input "true"
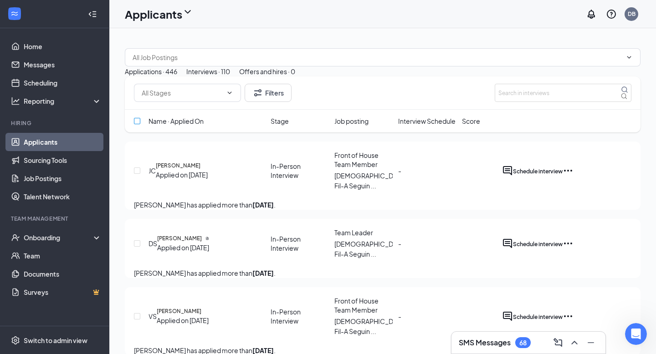
checkbox input "true"
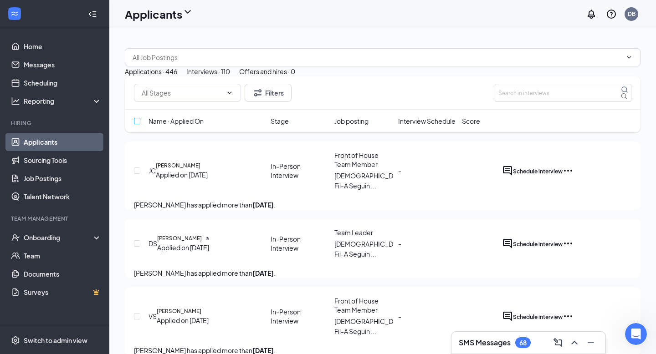
checkbox input "true"
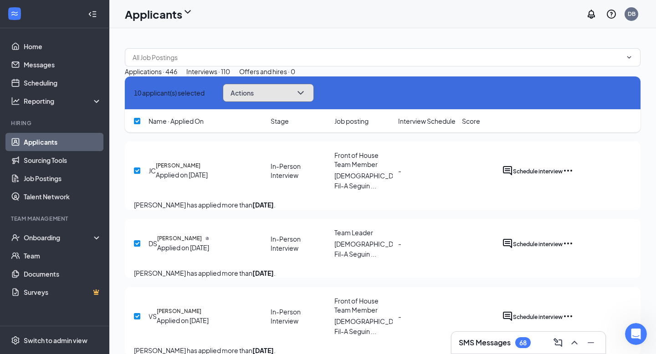
click at [287, 102] on button "Actions" at bounding box center [268, 93] width 91 height 18
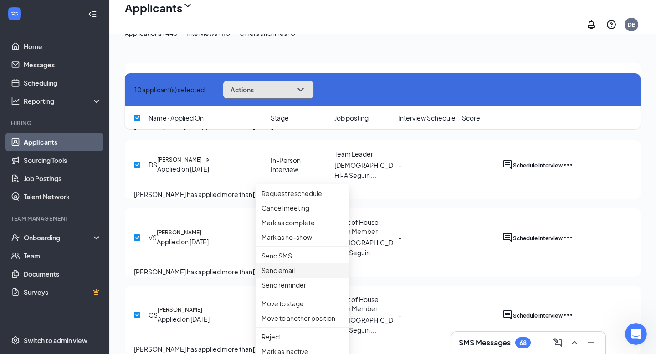
scroll to position [122, 0]
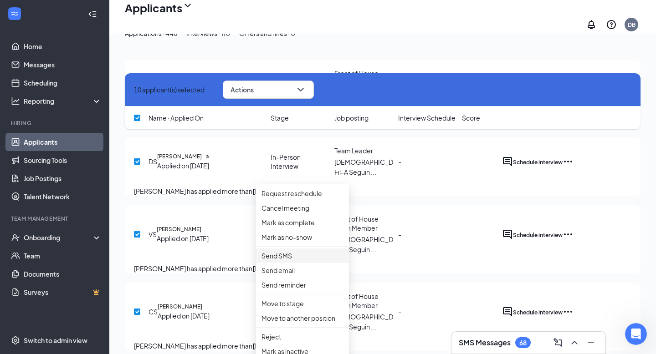
click at [275, 261] on p "Send SMS" at bounding box center [302, 256] width 82 height 10
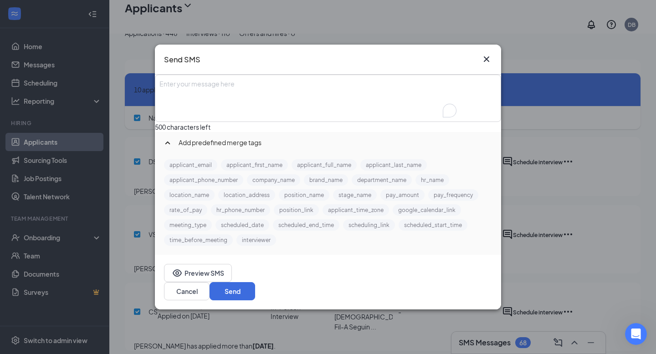
click at [326, 113] on div "To enrich screen reader interactions, please activate Accessibility in Grammarl…" at bounding box center [328, 99] width 344 height 46
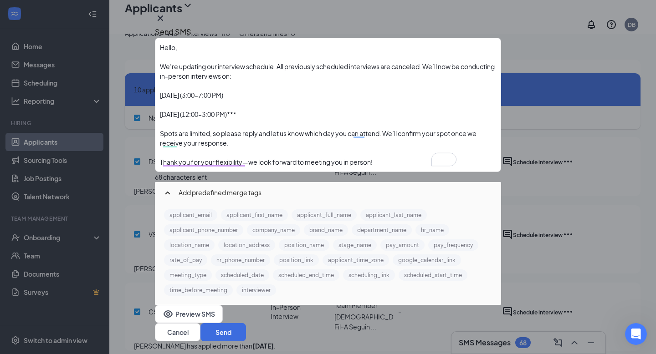
scroll to position [44, 0]
click at [246, 323] on button "Send" at bounding box center [223, 332] width 46 height 18
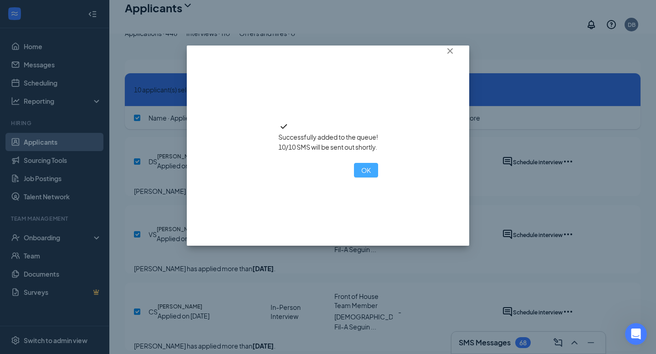
click at [354, 178] on button "OK" at bounding box center [366, 170] width 24 height 15
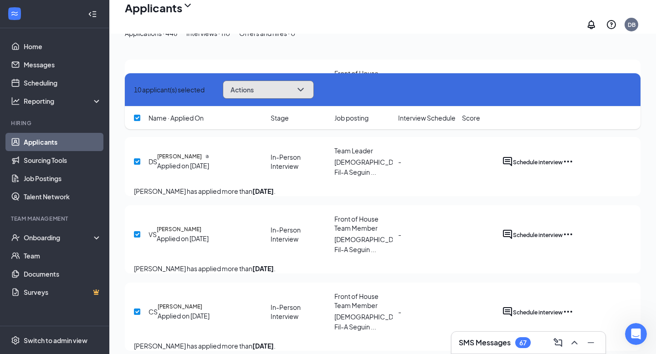
click at [298, 98] on button "Actions" at bounding box center [268, 90] width 91 height 18
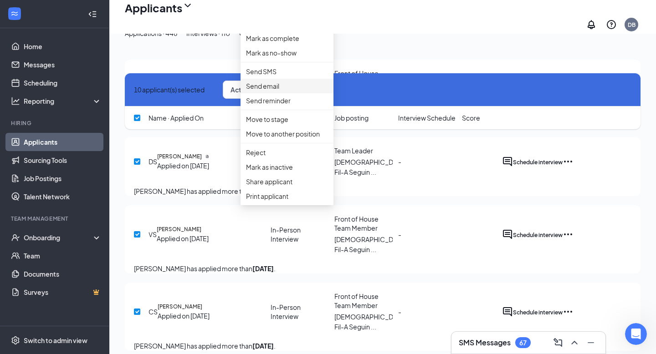
click at [295, 91] on p "Send email" at bounding box center [287, 86] width 82 height 10
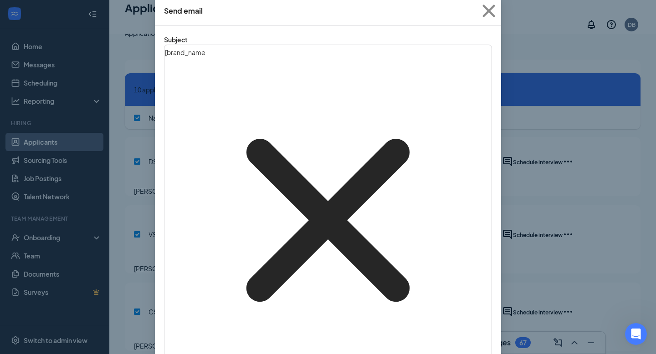
scroll to position [109, 0]
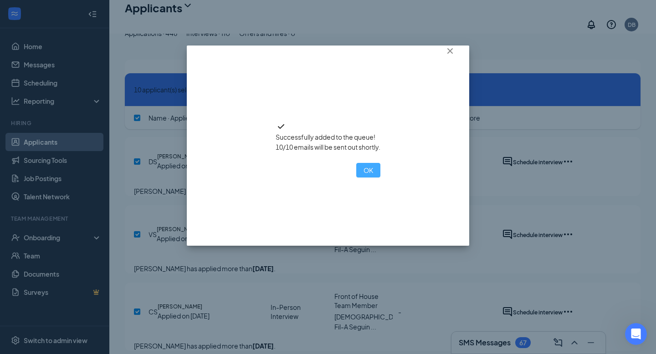
click at [356, 178] on button "OK" at bounding box center [368, 170] width 24 height 15
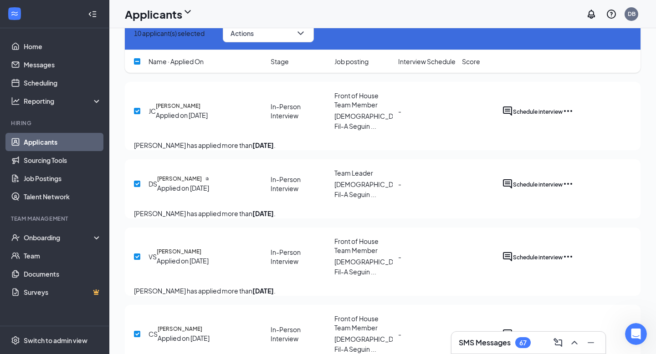
scroll to position [0, 0]
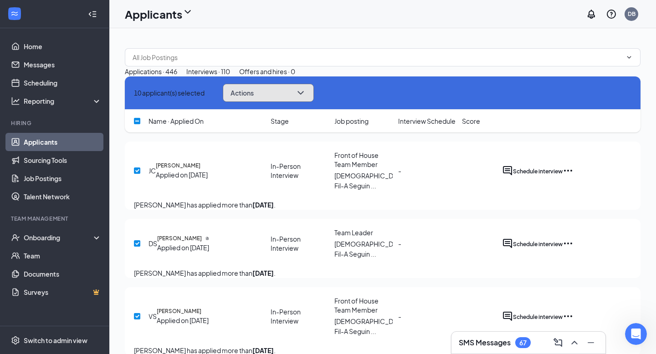
click at [254, 96] on span "Actions" at bounding box center [241, 93] width 23 height 6
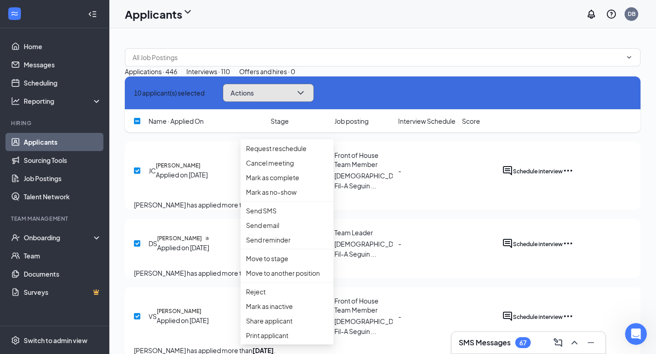
click at [254, 96] on span "Actions" at bounding box center [241, 93] width 23 height 6
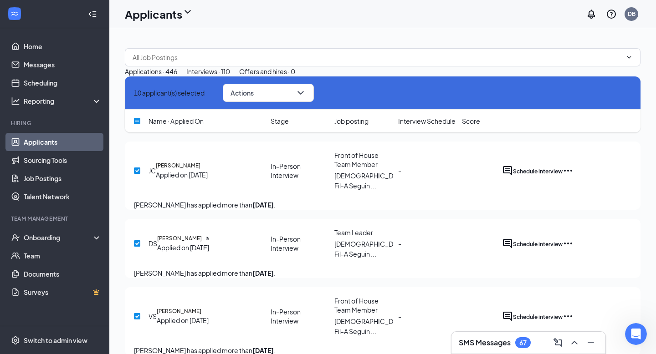
click at [140, 124] on input "checkbox" at bounding box center [137, 121] width 6 height 6
checkbox input "true"
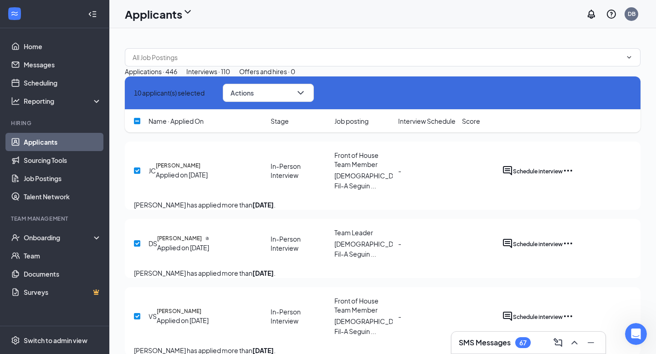
checkbox input "true"
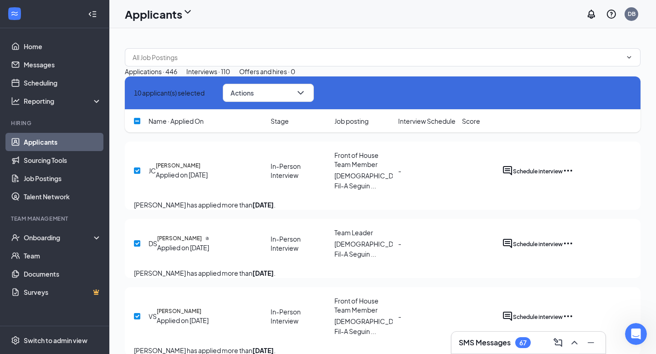
checkbox input "true"
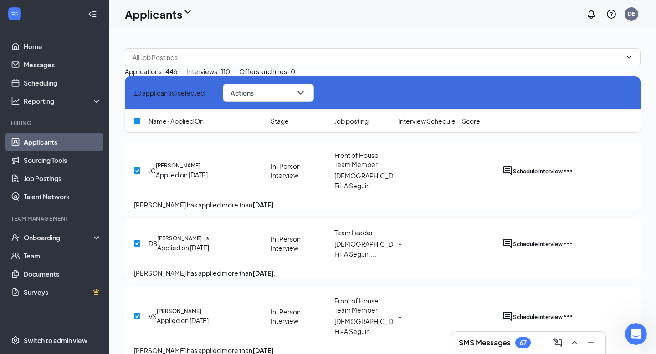
checkbox input "true"
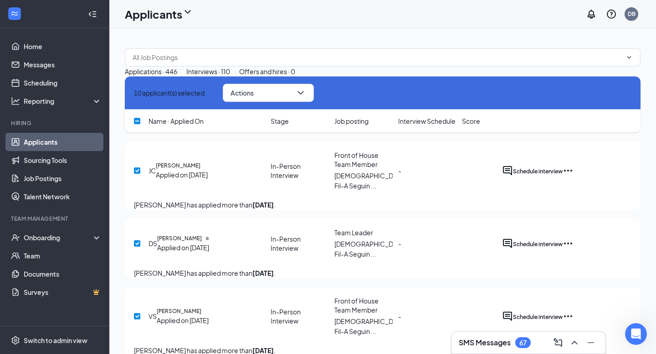
checkbox input "true"
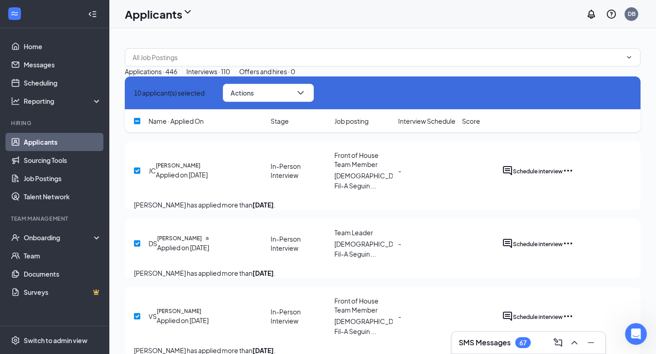
checkbox input "true"
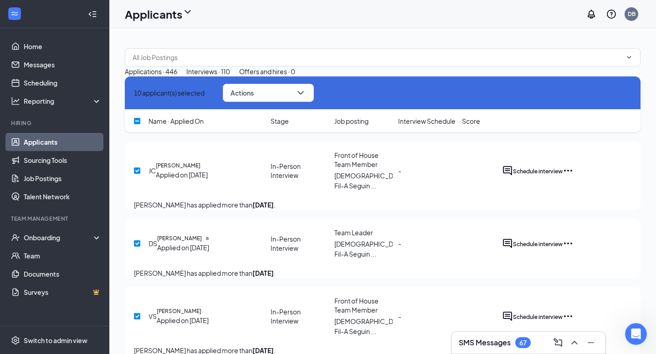
checkbox input "true"
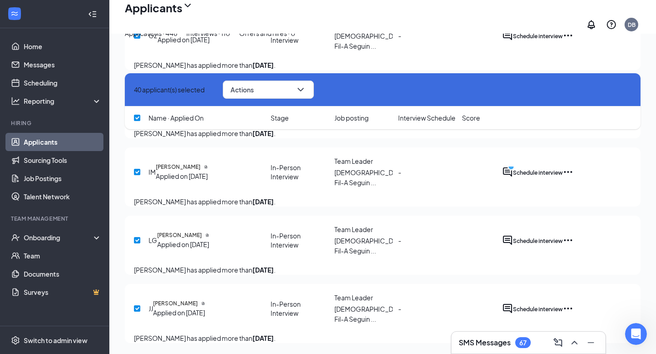
checkbox input "false"
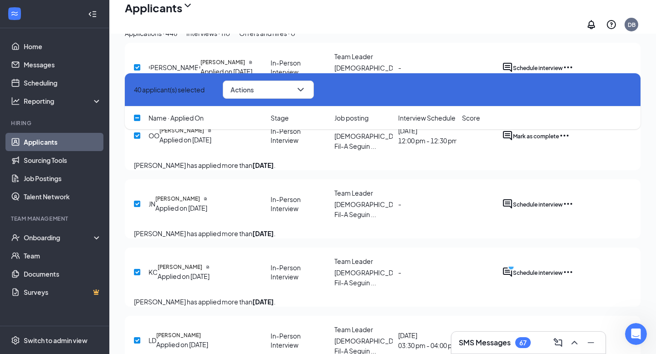
scroll to position [1691, 0]
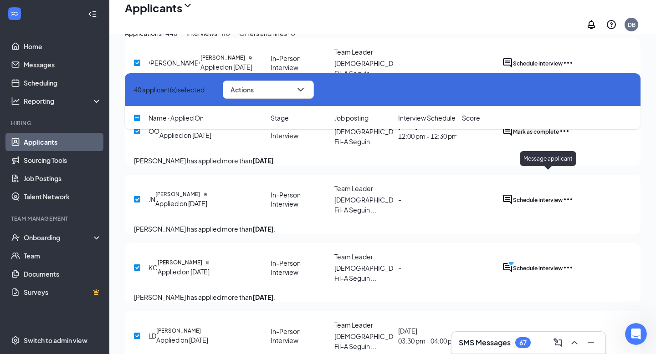
click at [513, 137] on icon "ActiveChat" at bounding box center [507, 131] width 11 height 11
checkbox input "false"
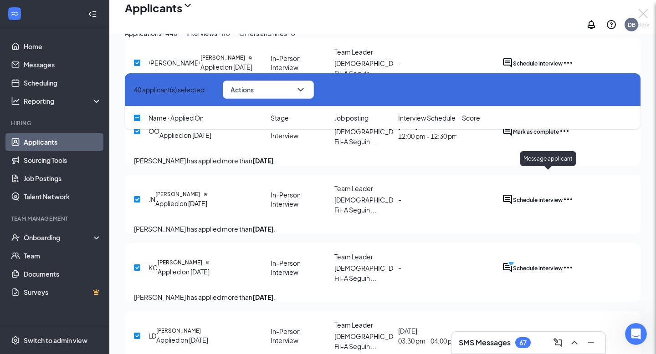
checkbox input "false"
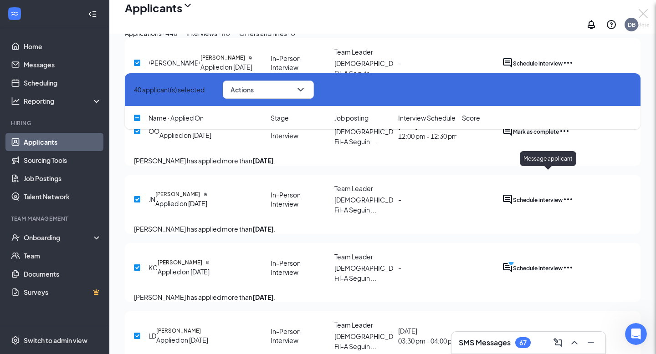
checkbox input "false"
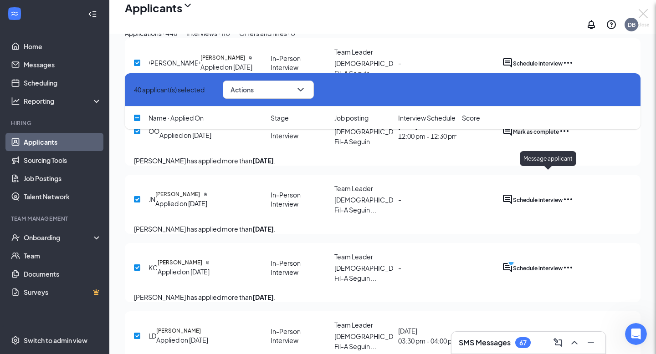
checkbox input "false"
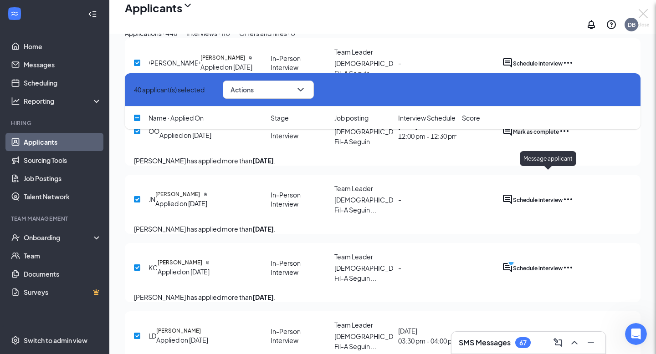
checkbox input "false"
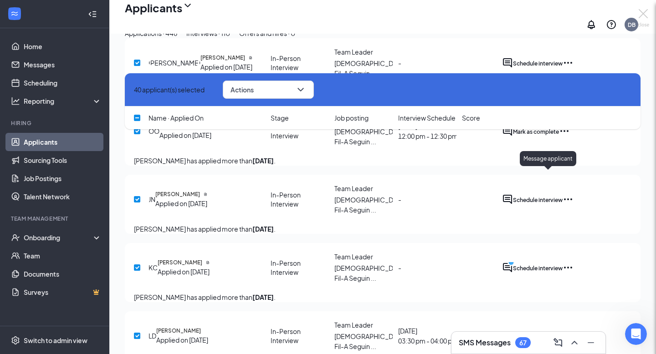
checkbox input "false"
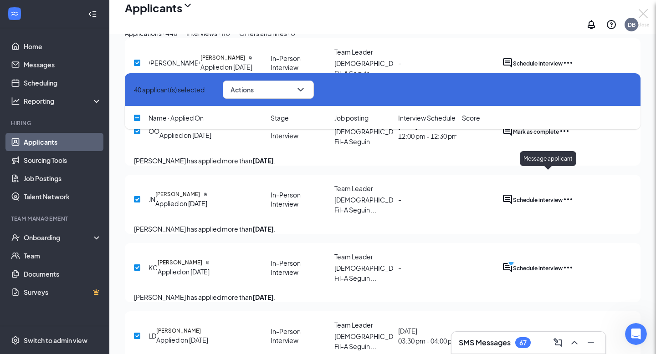
checkbox input "false"
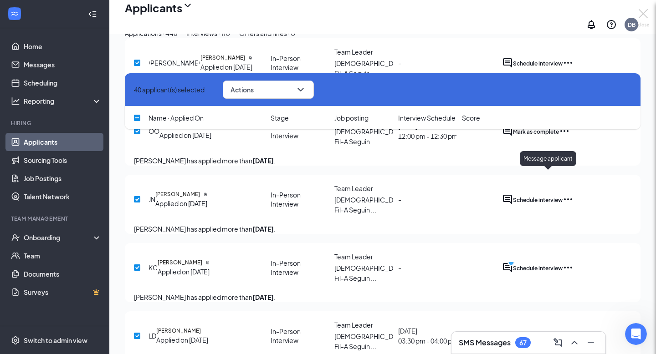
checkbox input "false"
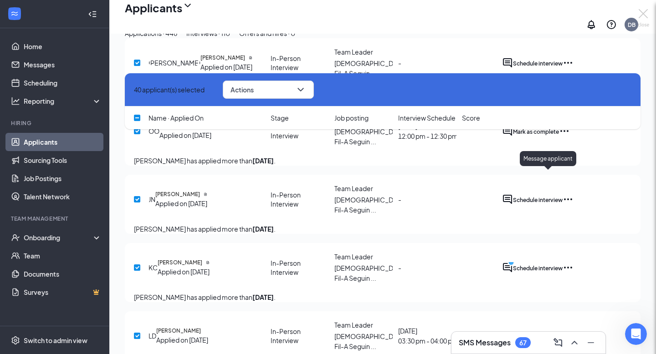
checkbox input "false"
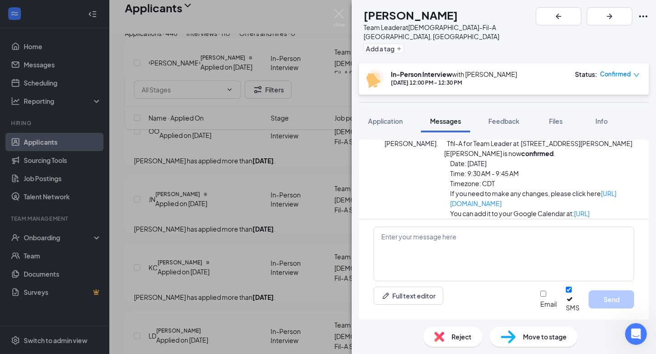
scroll to position [243, 0]
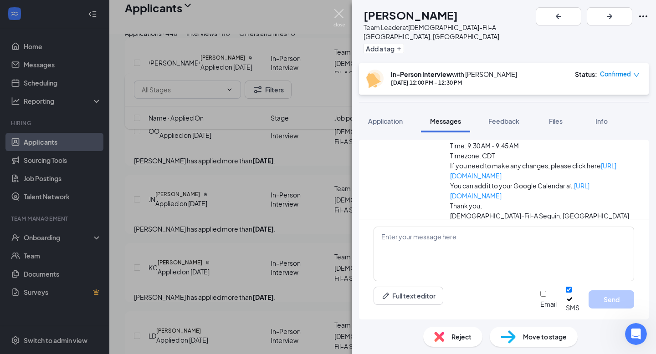
click at [340, 21] on img at bounding box center [338, 18] width 11 height 18
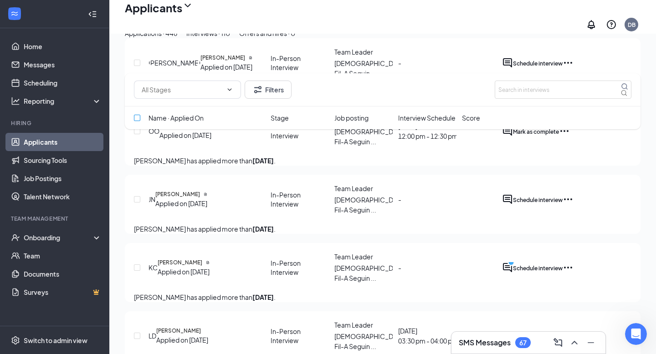
click at [138, 118] on input "checkbox" at bounding box center [137, 118] width 6 height 6
checkbox input "true"
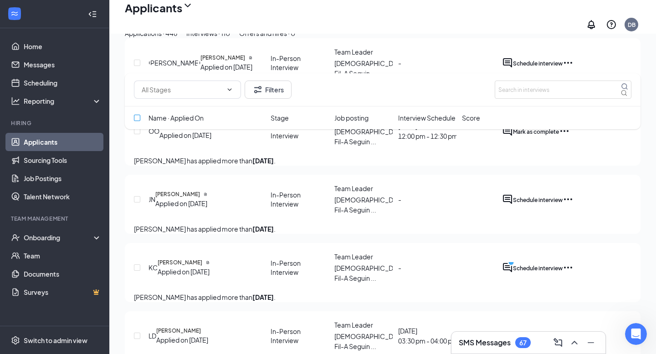
checkbox input "true"
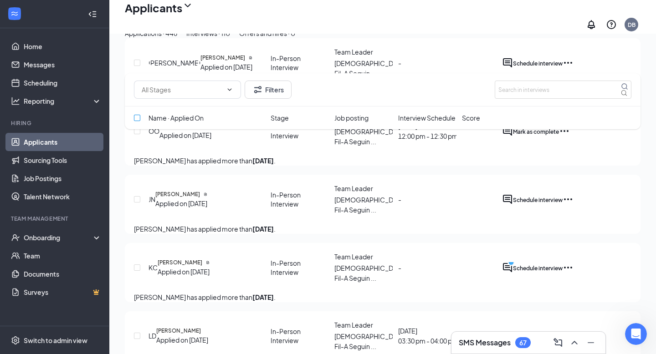
checkbox input "true"
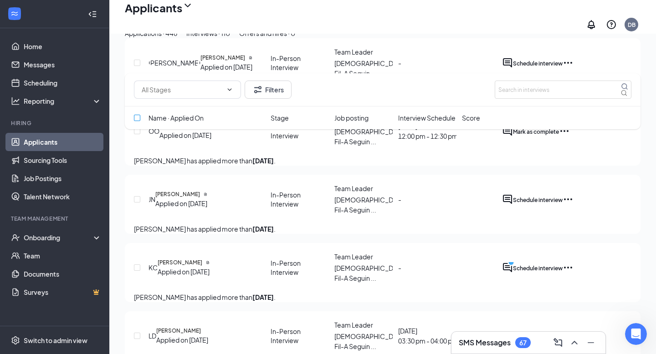
checkbox input "true"
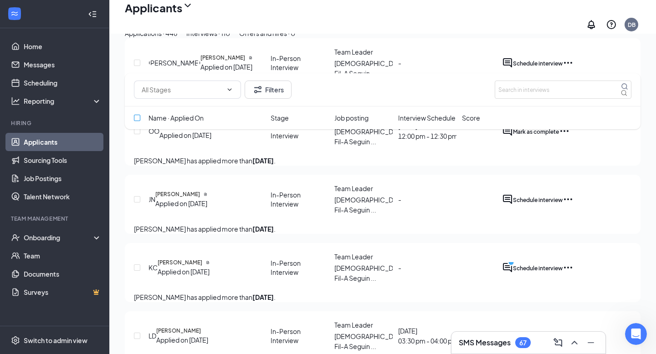
checkbox input "true"
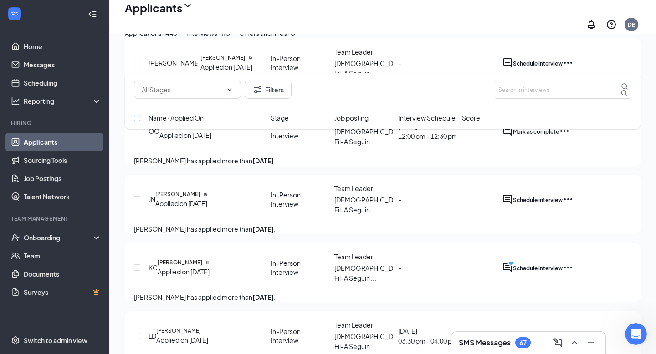
checkbox input "true"
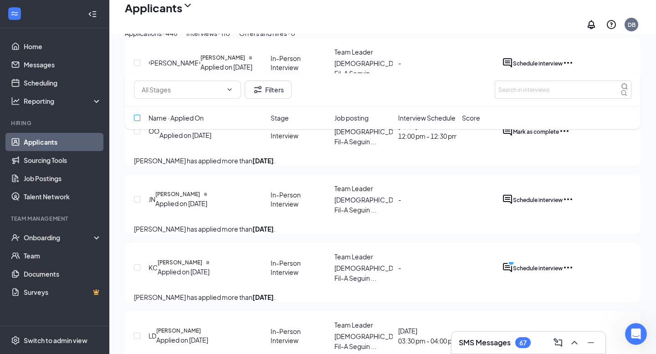
checkbox input "true"
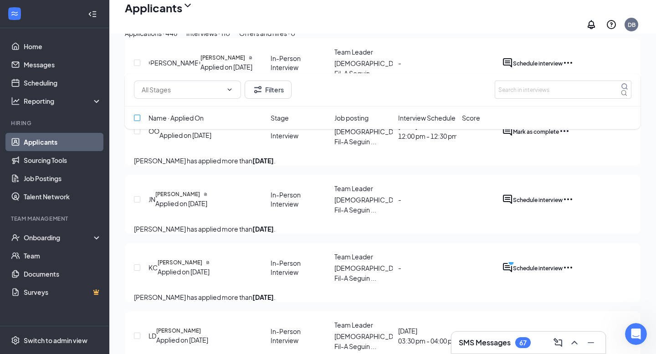
checkbox input "true"
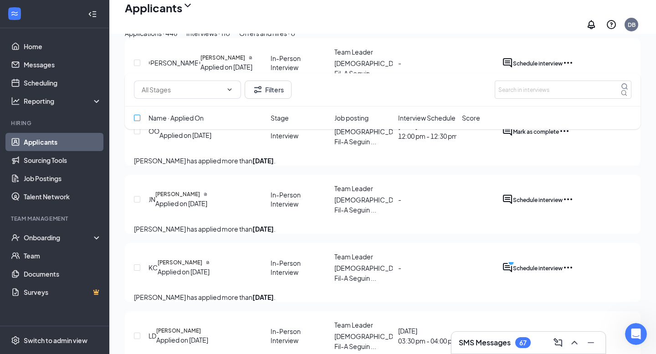
checkbox input "true"
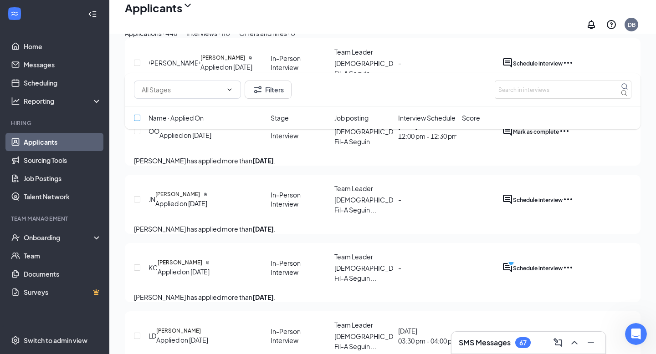
checkbox input "true"
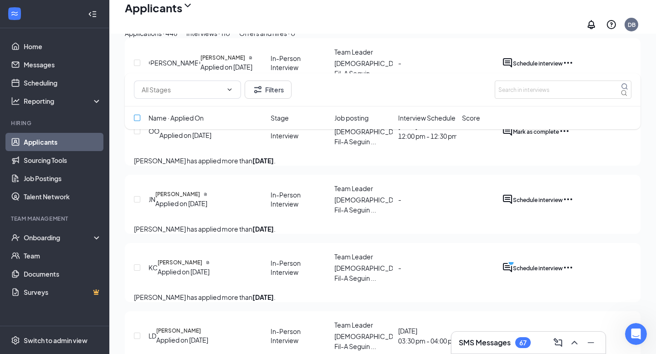
checkbox input "true"
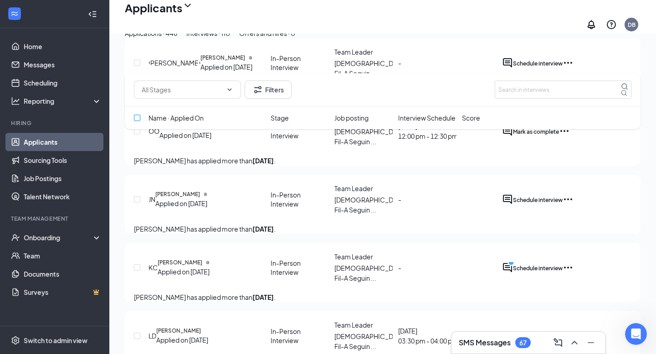
checkbox input "true"
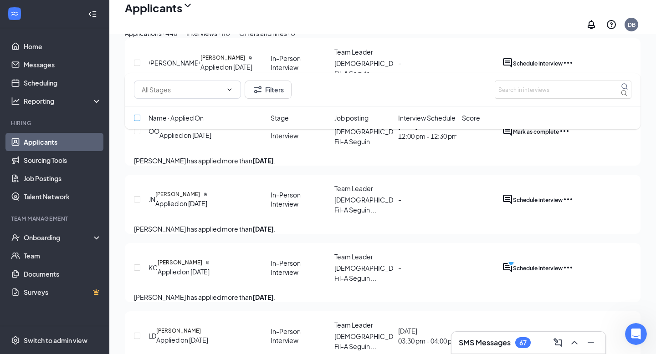
checkbox input "true"
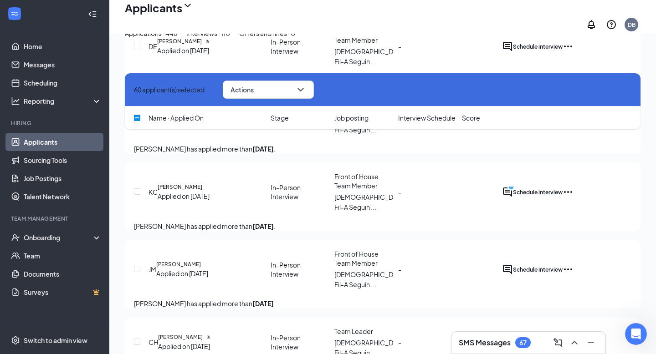
scroll to position [7964, 0]
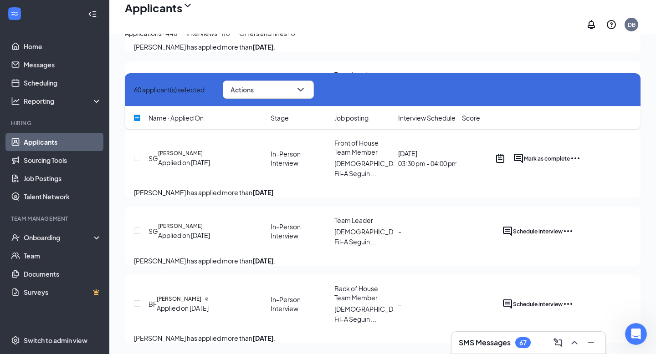
click at [137, 122] on div at bounding box center [138, 118] width 9 height 10
click at [139, 118] on input "checkbox" at bounding box center [137, 118] width 6 height 6
checkbox input "true"
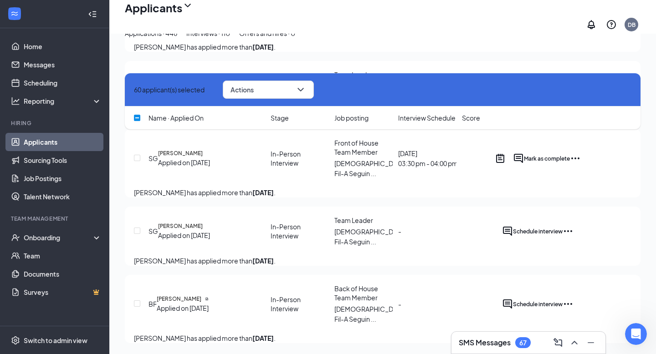
checkbox input "true"
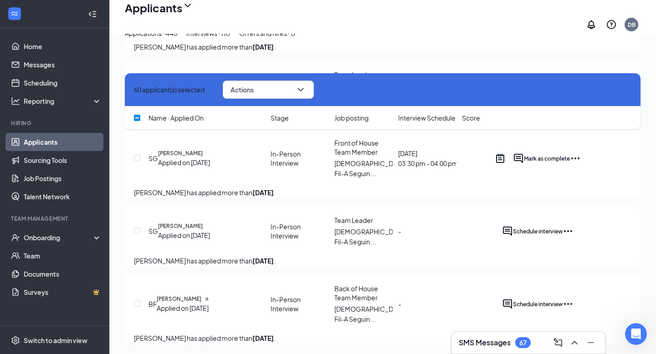
checkbox input "true"
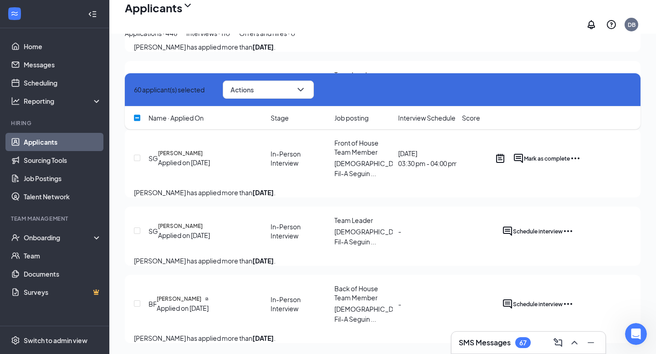
checkbox input "true"
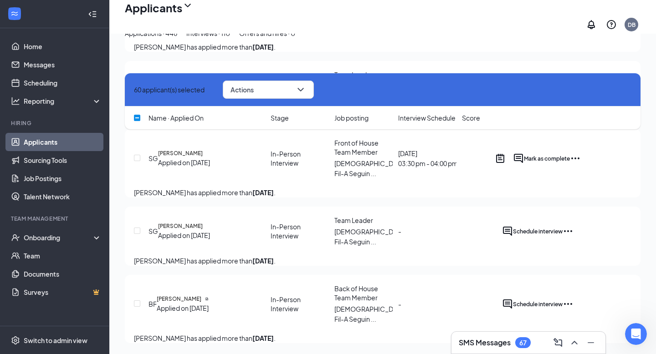
checkbox input "true"
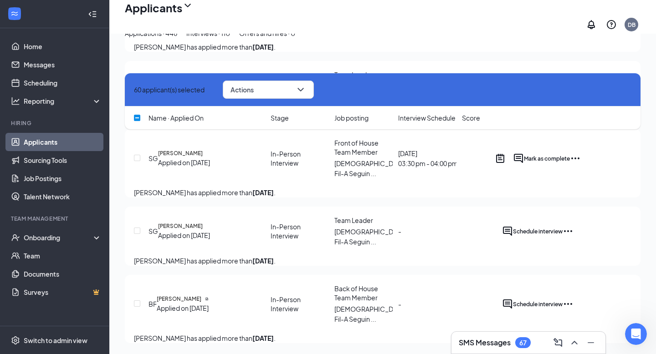
checkbox input "true"
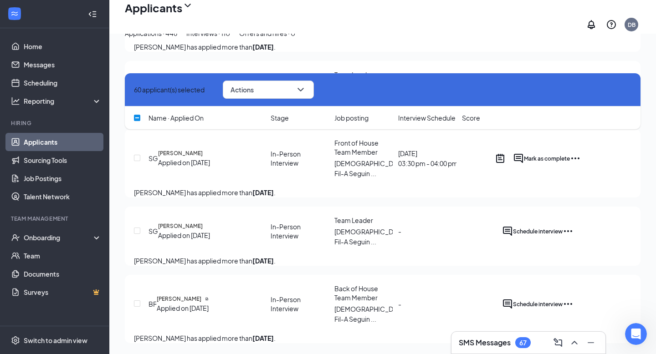
checkbox input "true"
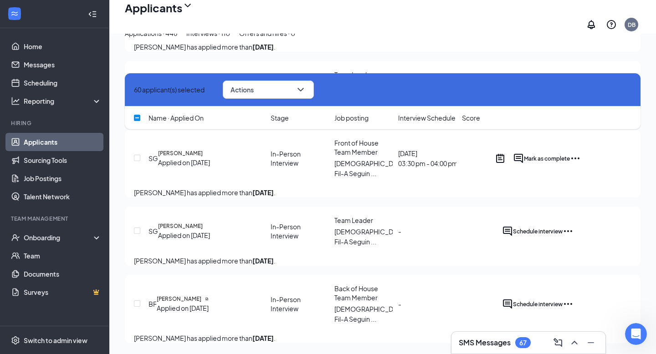
checkbox input "true"
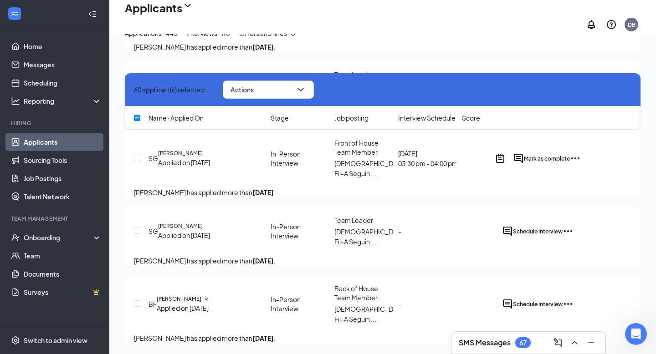
checkbox input "true"
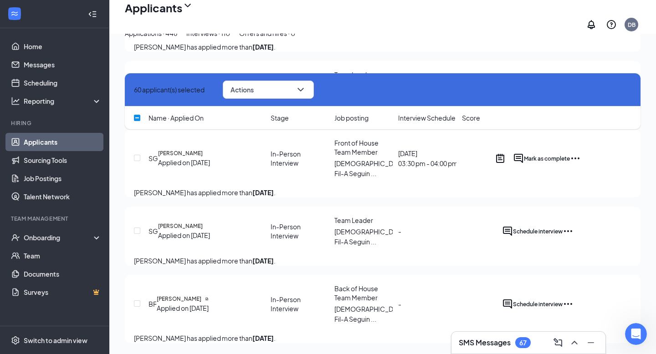
checkbox input "true"
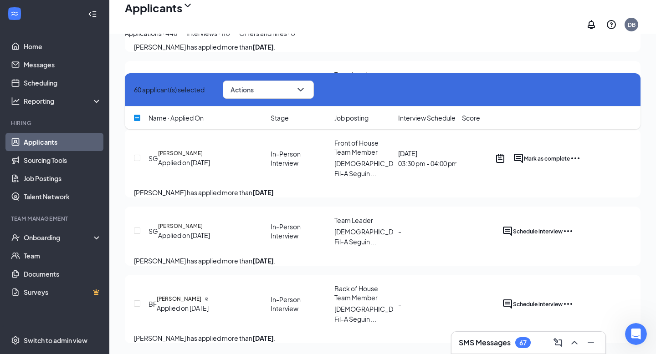
checkbox input "true"
click at [257, 87] on span "Actions" at bounding box center [245, 89] width 23 height 6
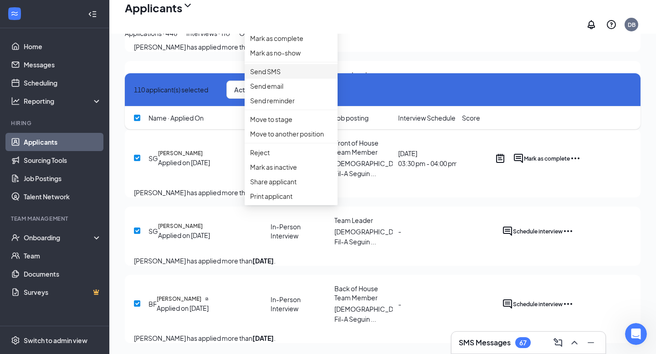
click at [298, 76] on p "Send SMS" at bounding box center [291, 71] width 82 height 10
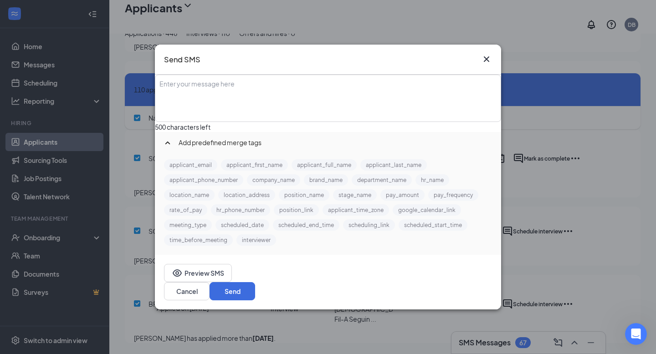
click at [301, 109] on div "Enter your message here" at bounding box center [328, 99] width 344 height 46
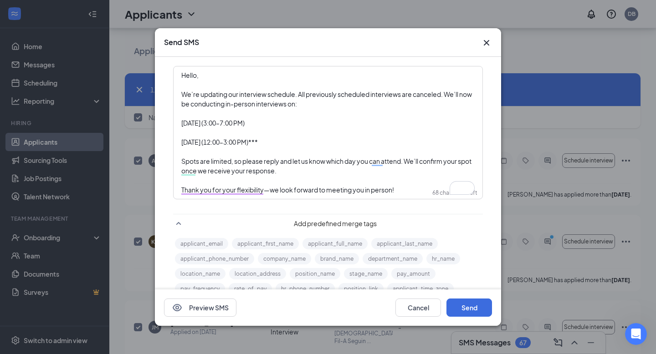
scroll to position [1, 0]
click at [474, 309] on button "Send" at bounding box center [469, 308] width 46 height 18
click at [473, 302] on button "Send" at bounding box center [469, 308] width 46 height 18
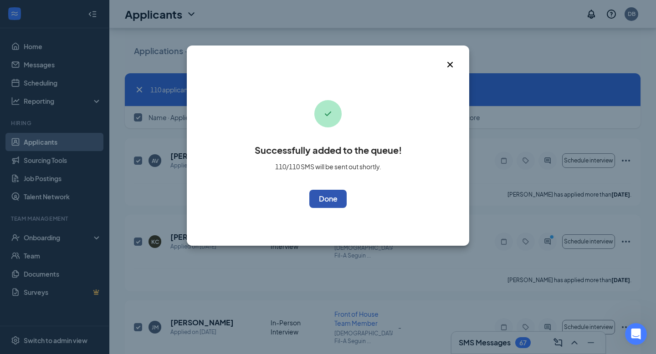
click at [326, 201] on button "OK" at bounding box center [327, 199] width 37 height 18
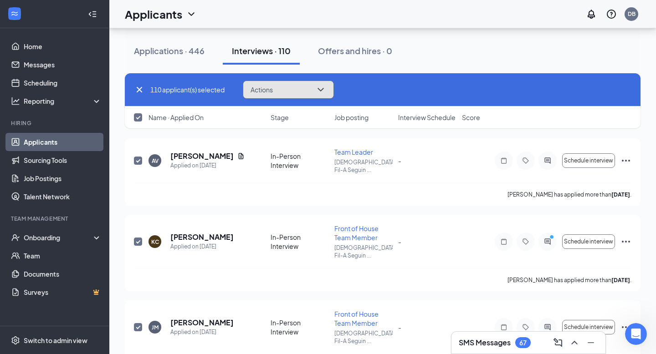
click at [291, 97] on button "Actions" at bounding box center [288, 90] width 91 height 18
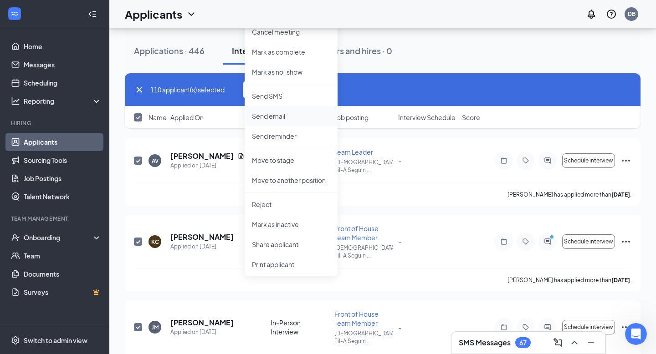
click at [288, 115] on p "Send email" at bounding box center [291, 116] width 78 height 9
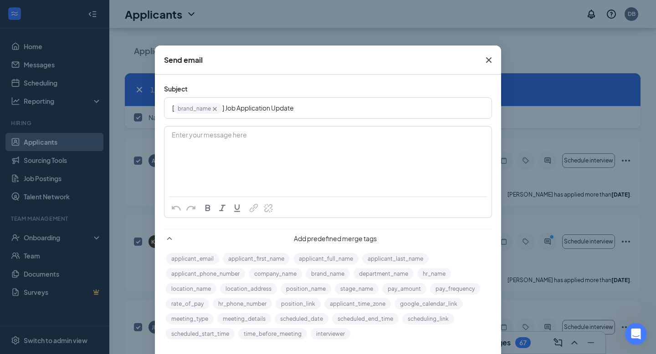
click at [279, 136] on div "Enter your message here" at bounding box center [327, 136] width 311 height 10
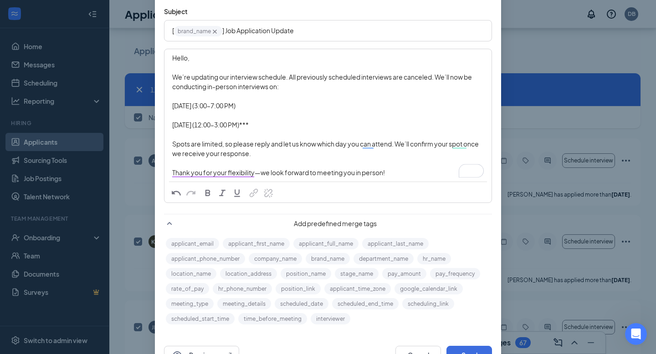
scroll to position [84, 0]
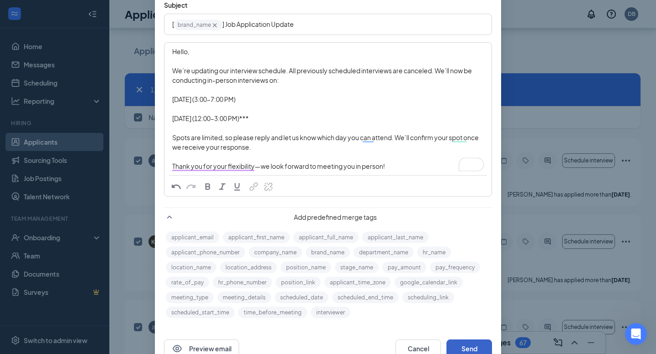
click at [453, 343] on button "Send" at bounding box center [469, 349] width 46 height 18
click at [477, 344] on button "Send" at bounding box center [469, 349] width 46 height 18
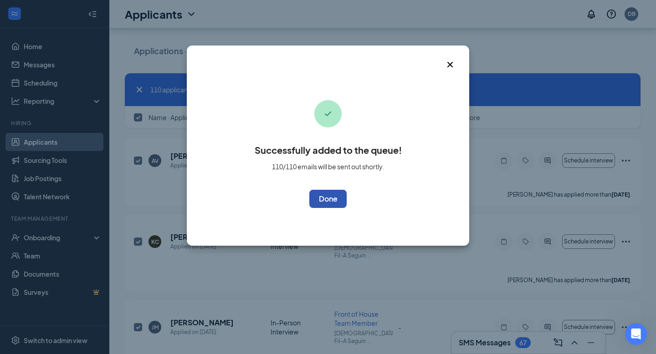
click at [320, 196] on button "OK" at bounding box center [327, 199] width 37 height 18
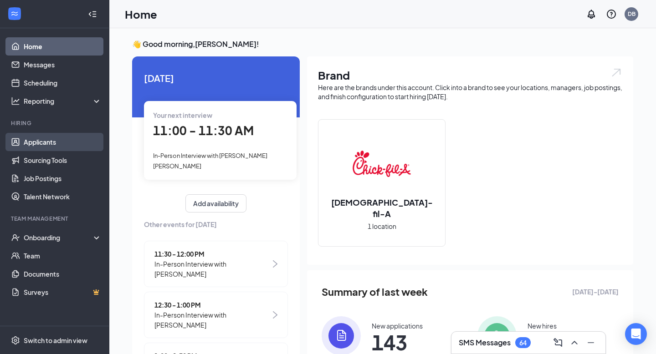
click at [60, 135] on link "Applicants" at bounding box center [63, 142] width 78 height 18
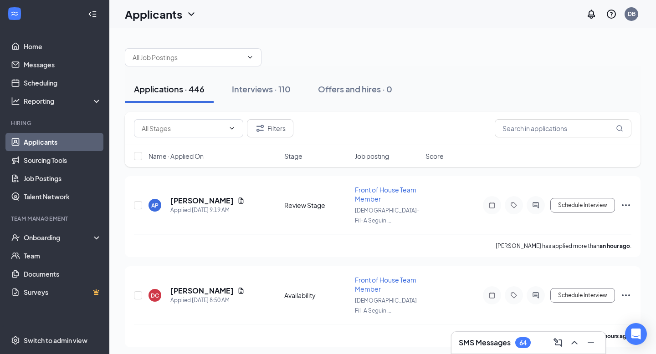
click at [559, 137] on div "Filters" at bounding box center [382, 128] width 515 height 33
click at [547, 125] on input "text" at bounding box center [562, 128] width 137 height 18
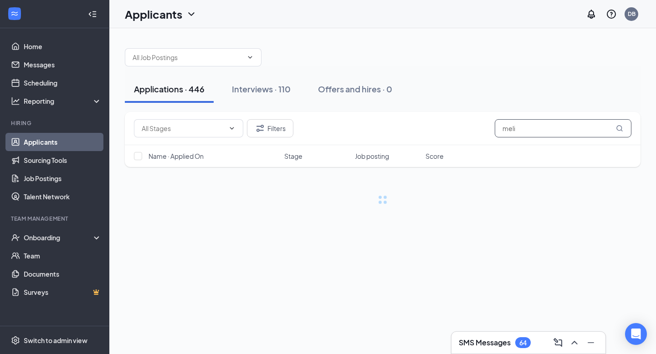
type input "meli"
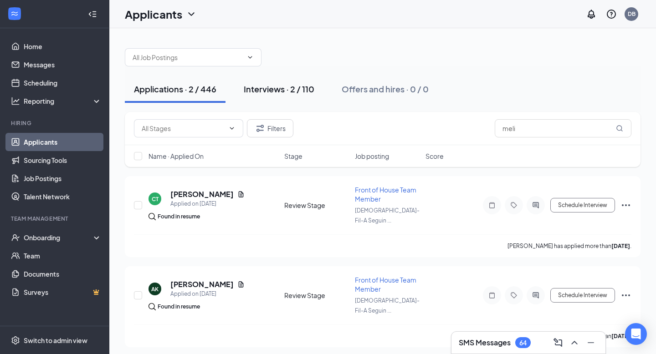
click at [289, 93] on div "Interviews · 2 / 110" at bounding box center [279, 88] width 71 height 11
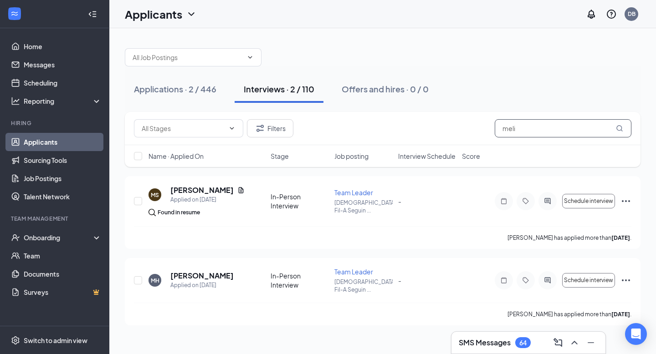
click at [530, 132] on input "meli" at bounding box center [562, 128] width 137 height 18
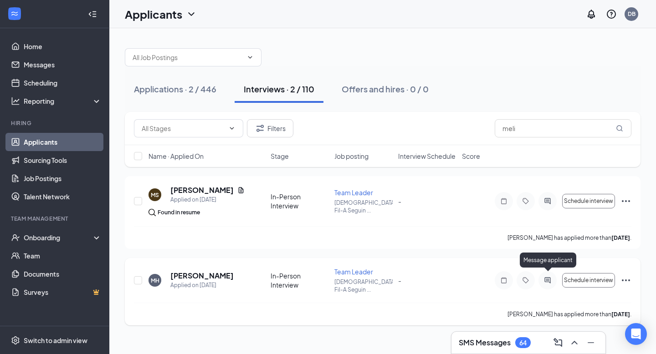
click at [549, 277] on icon "ActiveChat" at bounding box center [547, 280] width 6 height 6
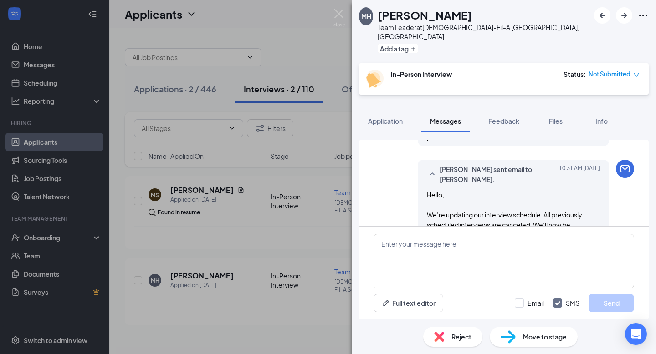
scroll to position [818, 0]
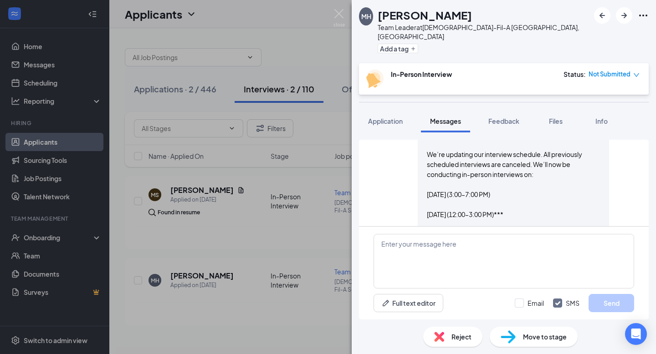
scroll to position [886, 0]
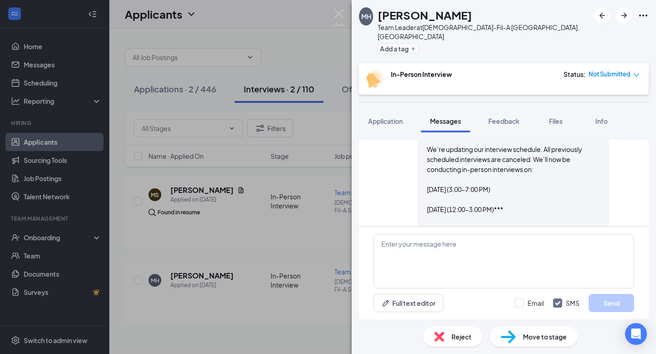
click at [291, 268] on div "MH Melinda Herrera Team Leader at Chick-Fil-A Seguin, TX Add a tag In-Person In…" at bounding box center [328, 177] width 656 height 354
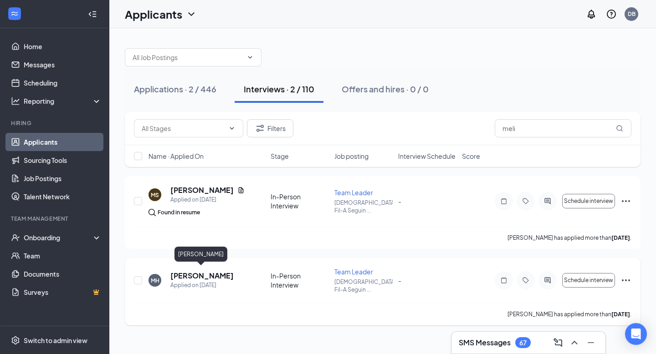
click at [219, 272] on h5 "Melinda Herrera" at bounding box center [201, 276] width 63 height 10
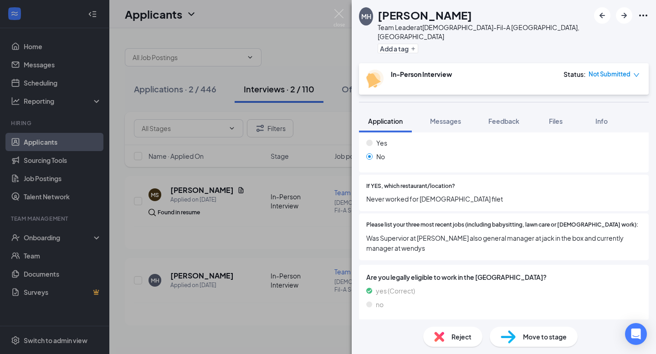
scroll to position [269, 0]
click at [344, 17] on img at bounding box center [338, 18] width 11 height 18
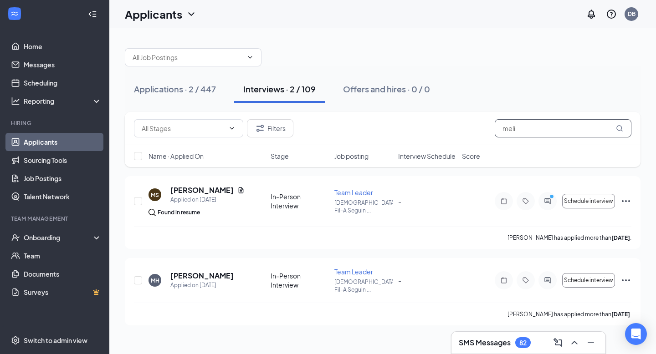
drag, startPoint x: 528, startPoint y: 125, endPoint x: 487, endPoint y: 125, distance: 40.5
click at [487, 125] on div "Filters meli" at bounding box center [382, 128] width 497 height 18
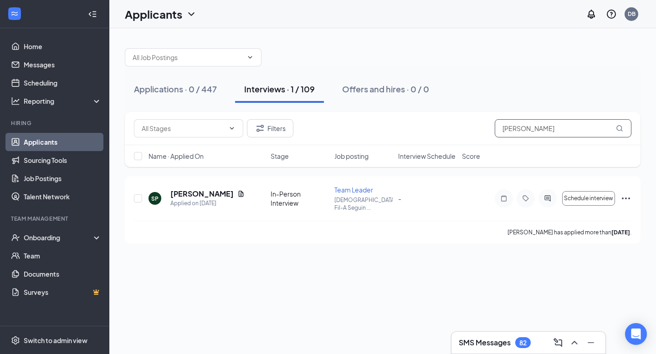
type input "Serapio"
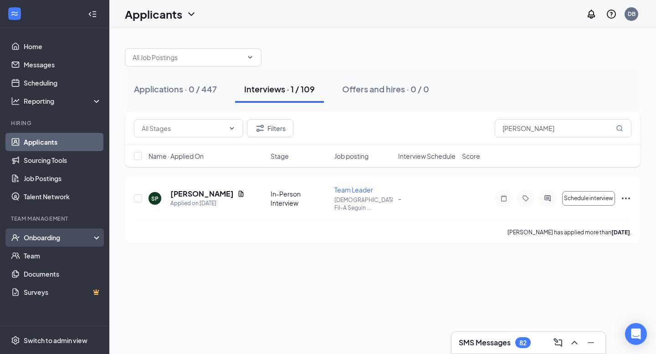
click at [95, 236] on div "Onboarding" at bounding box center [54, 238] width 109 height 18
click at [87, 242] on div "Onboarding" at bounding box center [54, 238] width 109 height 18
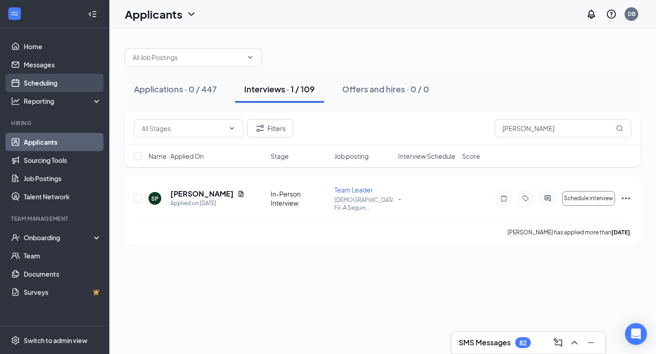
click at [68, 81] on link "Scheduling" at bounding box center [63, 83] width 78 height 18
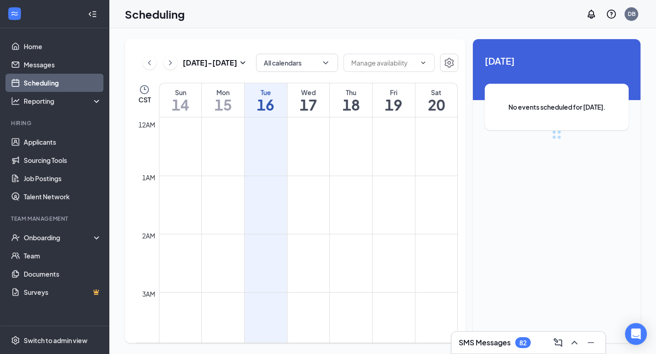
scroll to position [448, 0]
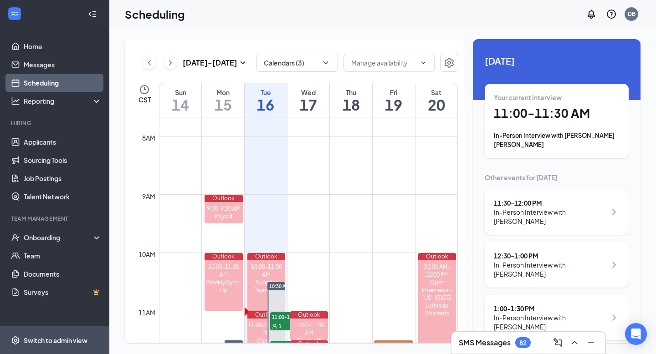
click at [45, 346] on span "Switch to admin view" at bounding box center [63, 340] width 78 height 28
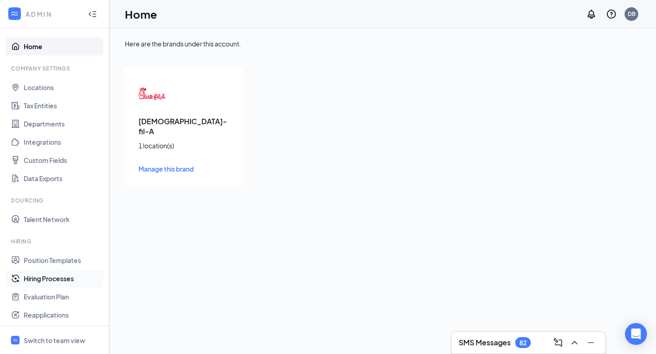
click at [70, 274] on link "Hiring Processes" at bounding box center [63, 279] width 78 height 18
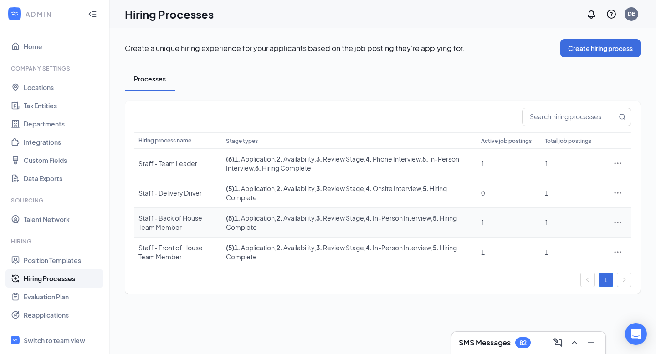
click at [259, 224] on span ", 5 . Hiring Complete" at bounding box center [341, 222] width 231 height 17
click at [306, 220] on span ", 2 . Availability" at bounding box center [295, 218] width 40 height 8
click at [616, 220] on icon "Ellipses" at bounding box center [617, 222] width 9 height 9
click at [596, 236] on span "Edit" at bounding box center [575, 241] width 78 height 10
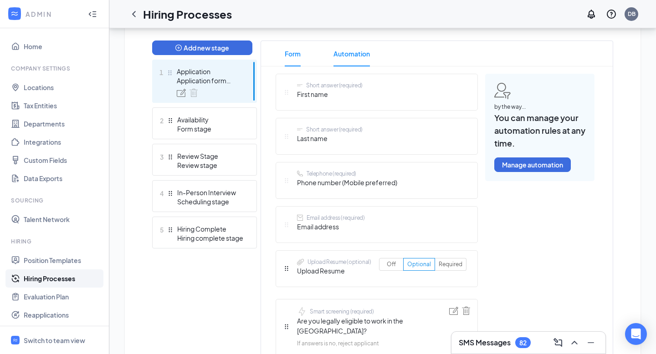
scroll to position [237, 0]
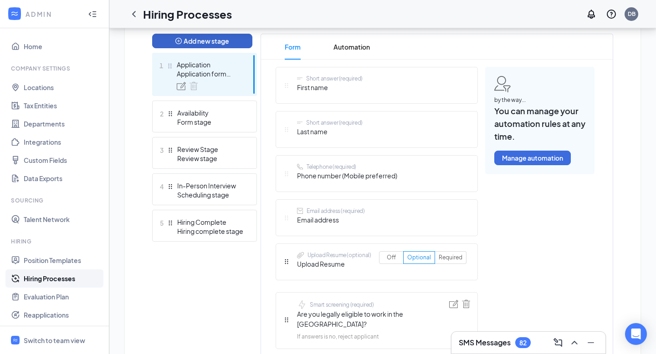
click at [239, 35] on button "Add new stage" at bounding box center [202, 41] width 100 height 15
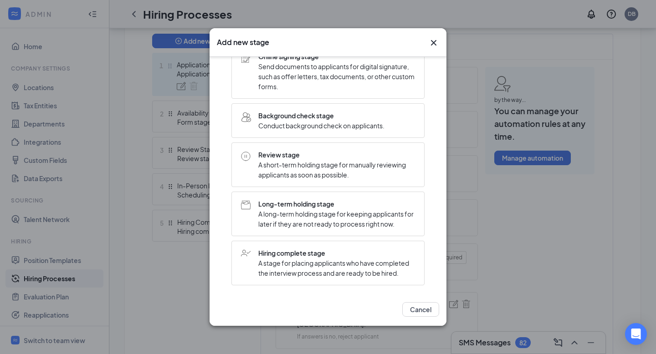
scroll to position [210, 0]
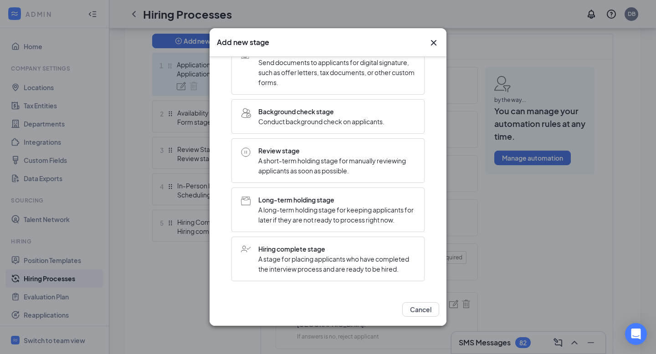
click at [244, 178] on div "Review stage A short-term holding stage for manually reviewing applicants as so…" at bounding box center [327, 160] width 193 height 45
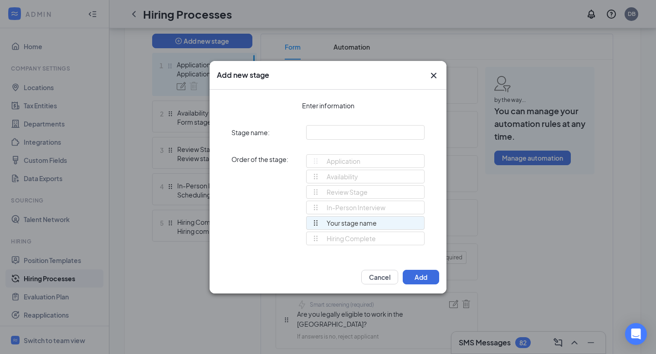
drag, startPoint x: 319, startPoint y: 235, endPoint x: 320, endPoint y: 214, distance: 20.5
click at [320, 214] on div "Application Availability Review Stage In-Person Interview Hiring Complete Your …" at bounding box center [365, 203] width 118 height 99
drag, startPoint x: 320, startPoint y: 218, endPoint x: 319, endPoint y: 203, distance: 15.0
click at [319, 203] on ul "Availability Review Stage In-Person Interview Your stage name Hiring Complete" at bounding box center [365, 208] width 118 height 77
click at [317, 221] on div "Application Availability Review Stage In-Person Interview Your stage name Hirin…" at bounding box center [365, 203] width 118 height 99
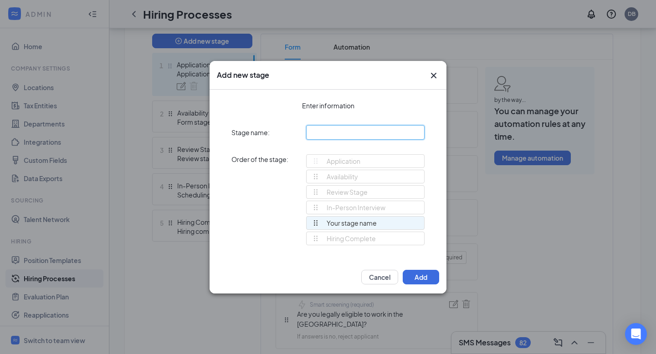
click at [350, 133] on input "text" at bounding box center [365, 132] width 118 height 15
type input "Post Interview Review"
click at [412, 275] on button "Add" at bounding box center [420, 277] width 36 height 15
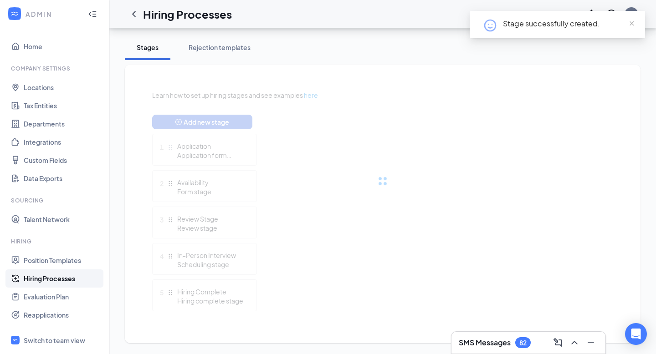
scroll to position [203, 0]
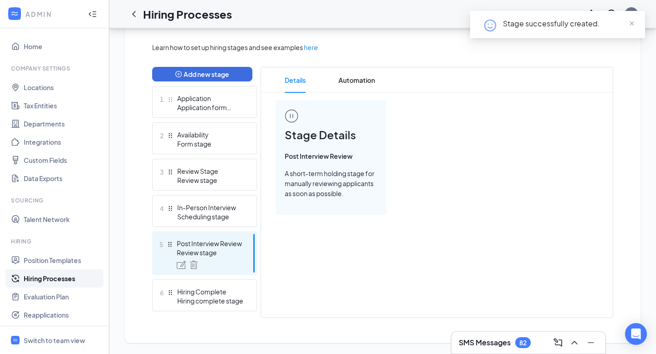
click at [318, 138] on span "Stage Details" at bounding box center [331, 135] width 93 height 17
click at [286, 121] on img at bounding box center [292, 116] width 14 height 14
click at [308, 159] on span "Post Interview Review" at bounding box center [331, 156] width 93 height 10
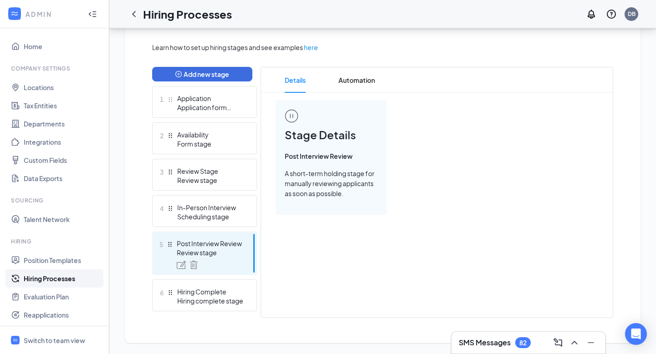
scroll to position [0, 0]
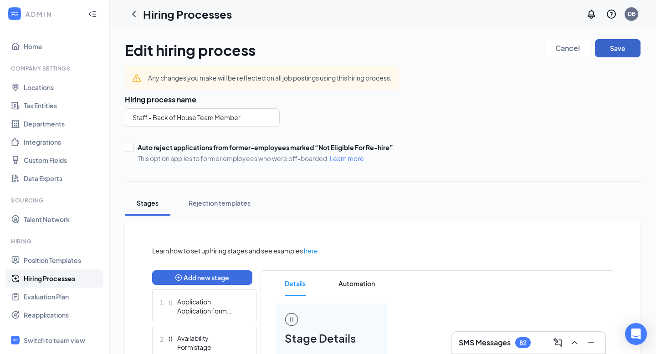
click at [619, 53] on button "Save" at bounding box center [618, 48] width 46 height 18
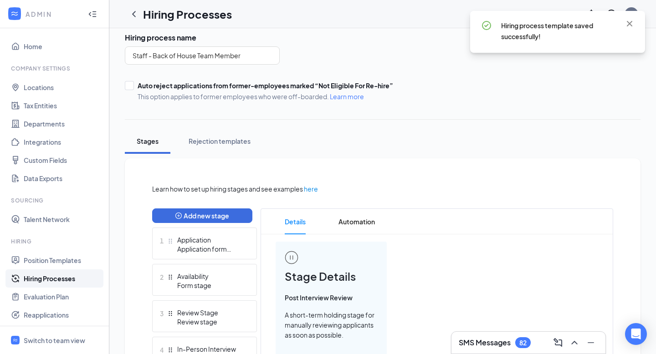
scroll to position [2, 0]
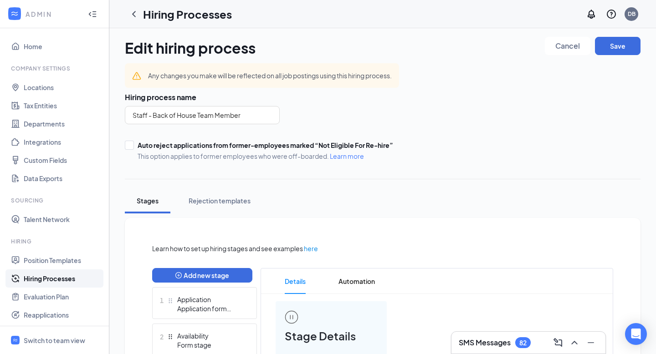
click at [58, 277] on link "Hiring Processes" at bounding box center [63, 279] width 78 height 18
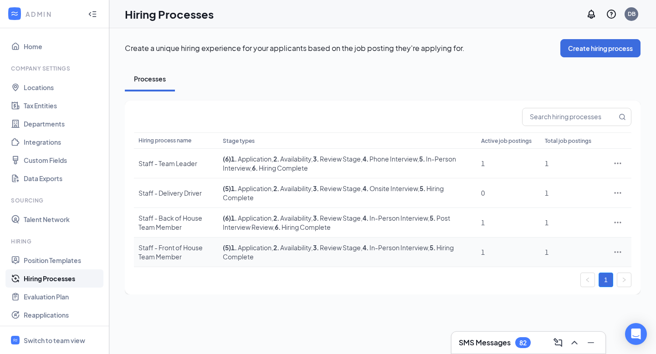
click at [288, 251] on td "( 5 ) 1 . Application , 2 . Availability , 3 . Review Stage , 4 . In-Person Int…" at bounding box center [347, 253] width 258 height 30
click at [620, 250] on icon "Ellipses" at bounding box center [617, 252] width 9 height 9
click at [557, 272] on span "Edit" at bounding box center [575, 271] width 78 height 10
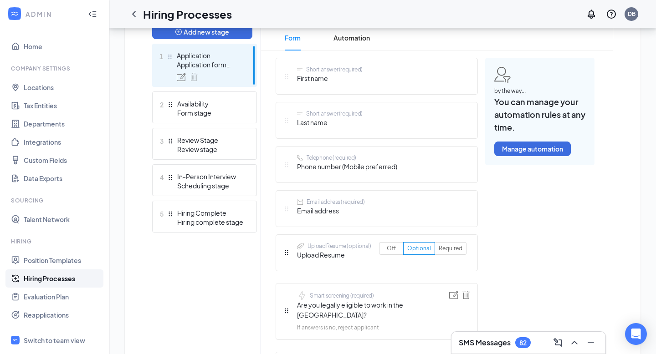
scroll to position [211, 0]
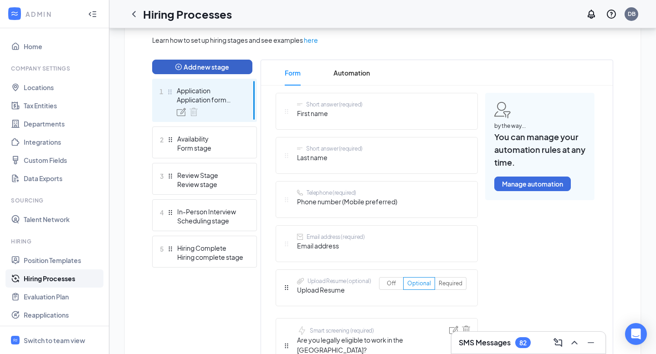
click at [229, 65] on button "Add new stage" at bounding box center [202, 67] width 100 height 15
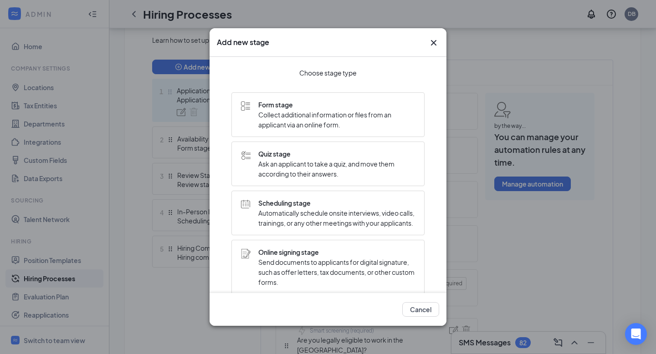
scroll to position [210, 0]
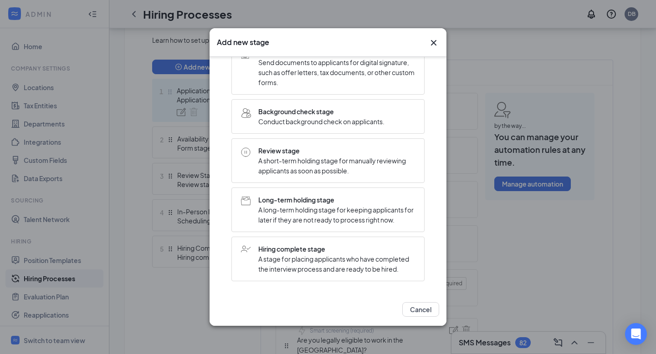
click at [341, 171] on span "A short-term holding stage for manually reviewing applicants as soon as possibl…" at bounding box center [336, 166] width 157 height 20
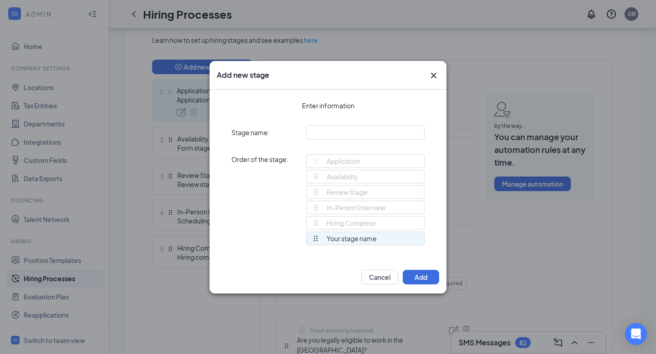
scroll to position [0, 0]
click at [376, 132] on input "text" at bounding box center [365, 132] width 118 height 15
type input "Post Interview Review"
click at [424, 276] on button "Add" at bounding box center [420, 277] width 36 height 15
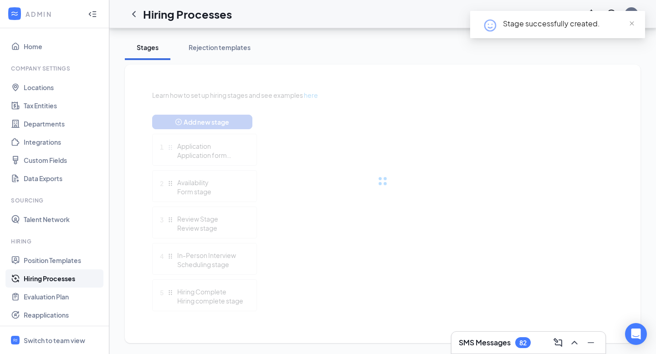
scroll to position [203, 0]
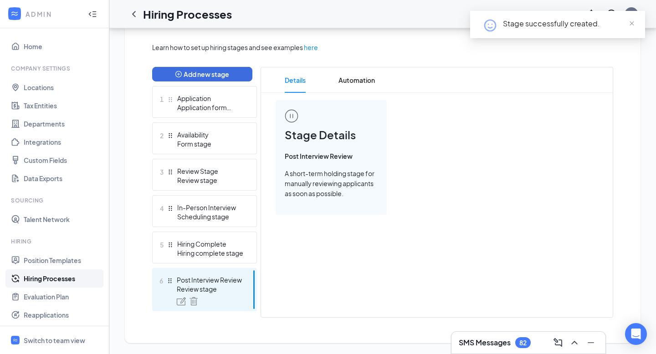
drag, startPoint x: 212, startPoint y: 286, endPoint x: 211, endPoint y: 275, distance: 10.9
click at [211, 275] on div "Post Interview Review Review stage" at bounding box center [210, 284] width 66 height 18
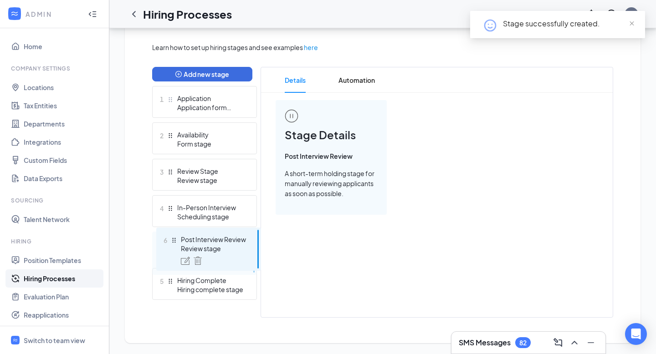
drag, startPoint x: 169, startPoint y: 280, endPoint x: 173, endPoint y: 240, distance: 40.7
click at [173, 240] on div "Add new stage 1 Application Application form stage 2 Availability Form stage 3 …" at bounding box center [204, 192] width 105 height 251
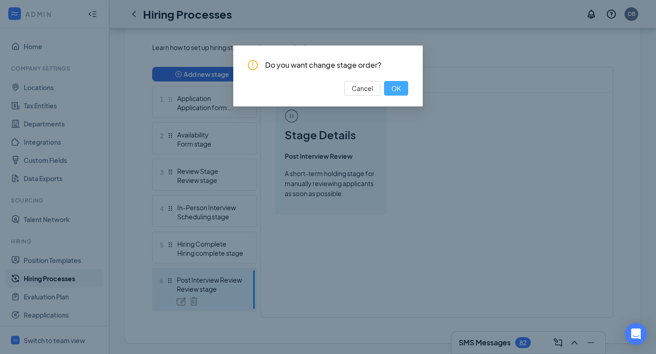
click at [389, 88] on button "OK" at bounding box center [396, 88] width 24 height 15
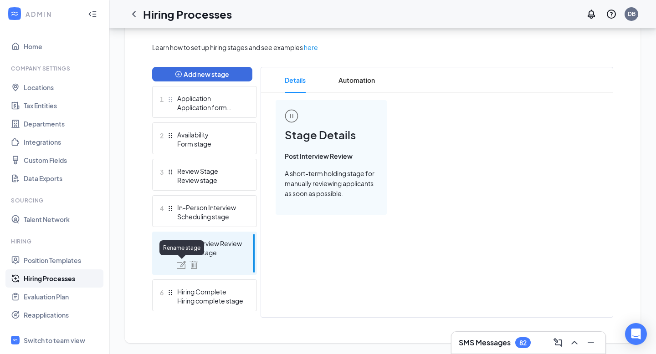
click at [181, 265] on img at bounding box center [181, 265] width 9 height 8
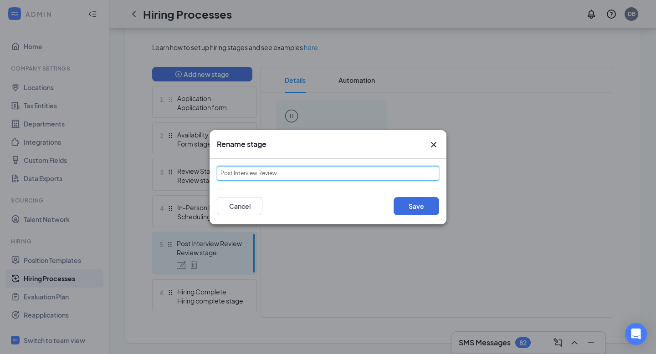
click at [288, 173] on input "Post Interview Review" at bounding box center [328, 173] width 222 height 15
type input "Post Interview"
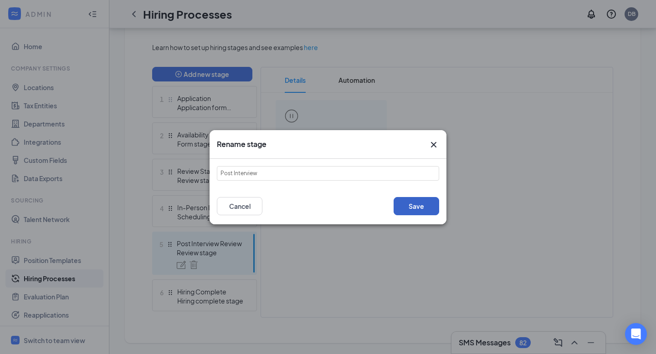
click at [406, 206] on button "Save" at bounding box center [416, 206] width 46 height 18
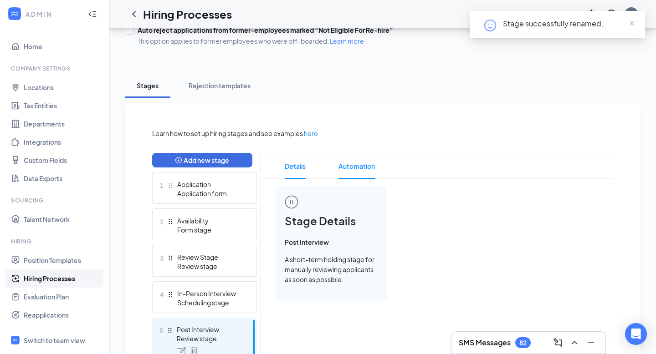
scroll to position [0, 0]
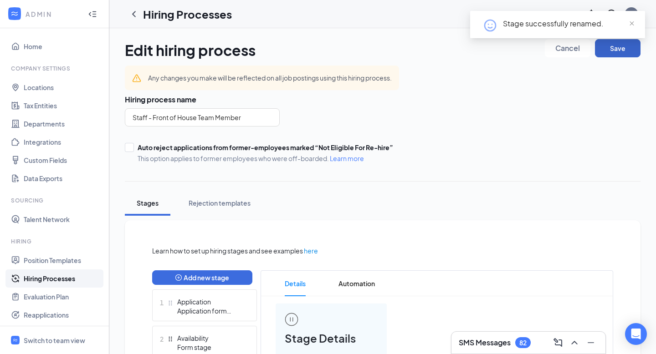
click at [624, 50] on button "Save" at bounding box center [618, 48] width 46 height 18
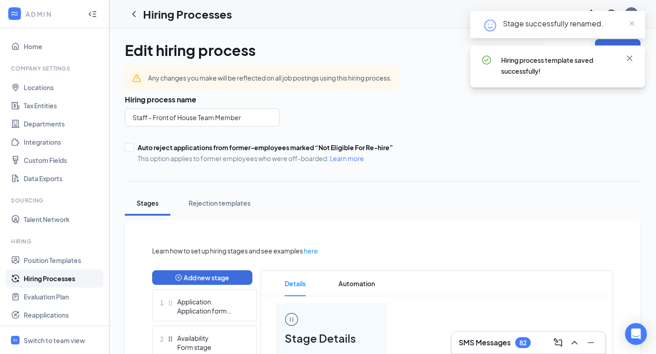
click at [60, 275] on link "Hiring Processes" at bounding box center [63, 279] width 78 height 18
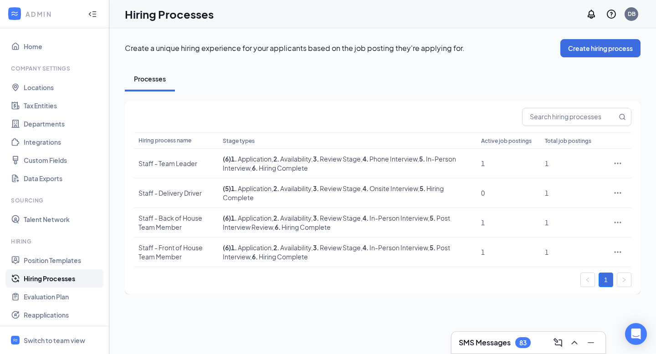
click at [93, 15] on icon "Collapse" at bounding box center [92, 14] width 9 height 9
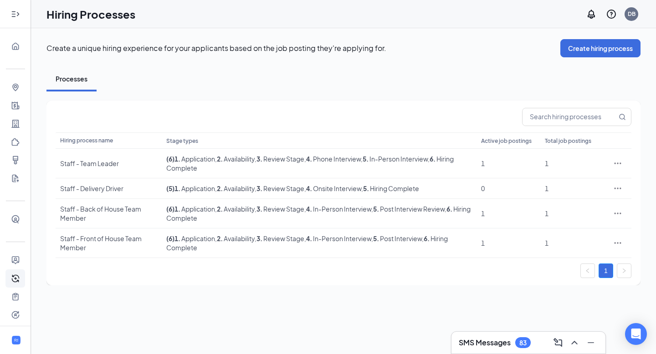
click at [20, 15] on icon "Expand" at bounding box center [15, 14] width 9 height 9
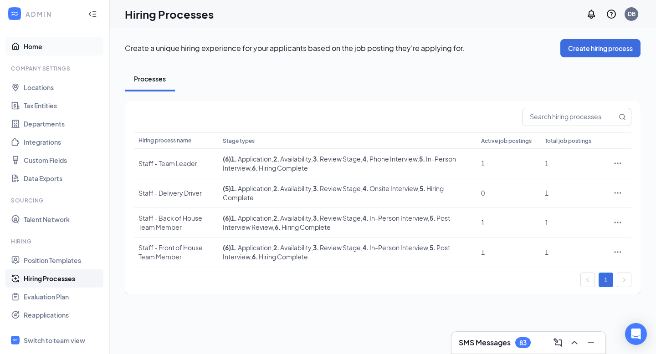
click at [51, 51] on link "Home" at bounding box center [63, 46] width 78 height 18
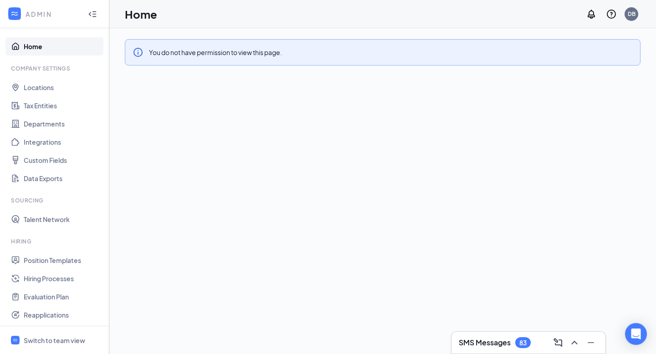
click at [76, 51] on link "Home" at bounding box center [63, 46] width 78 height 18
